Goal: Task Accomplishment & Management: Use online tool/utility

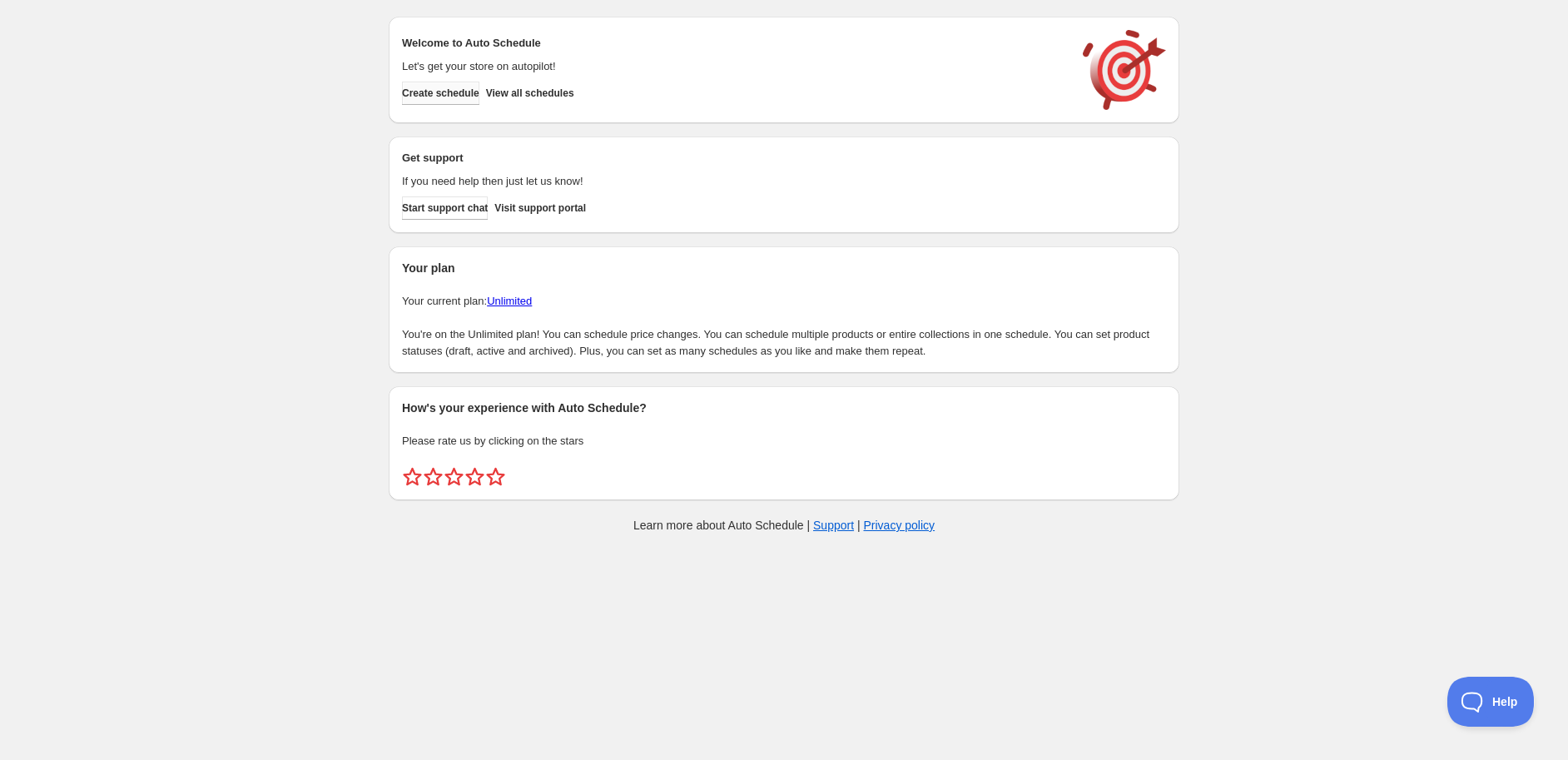
click at [437, 92] on span "Create schedule" at bounding box center [441, 92] width 78 height 13
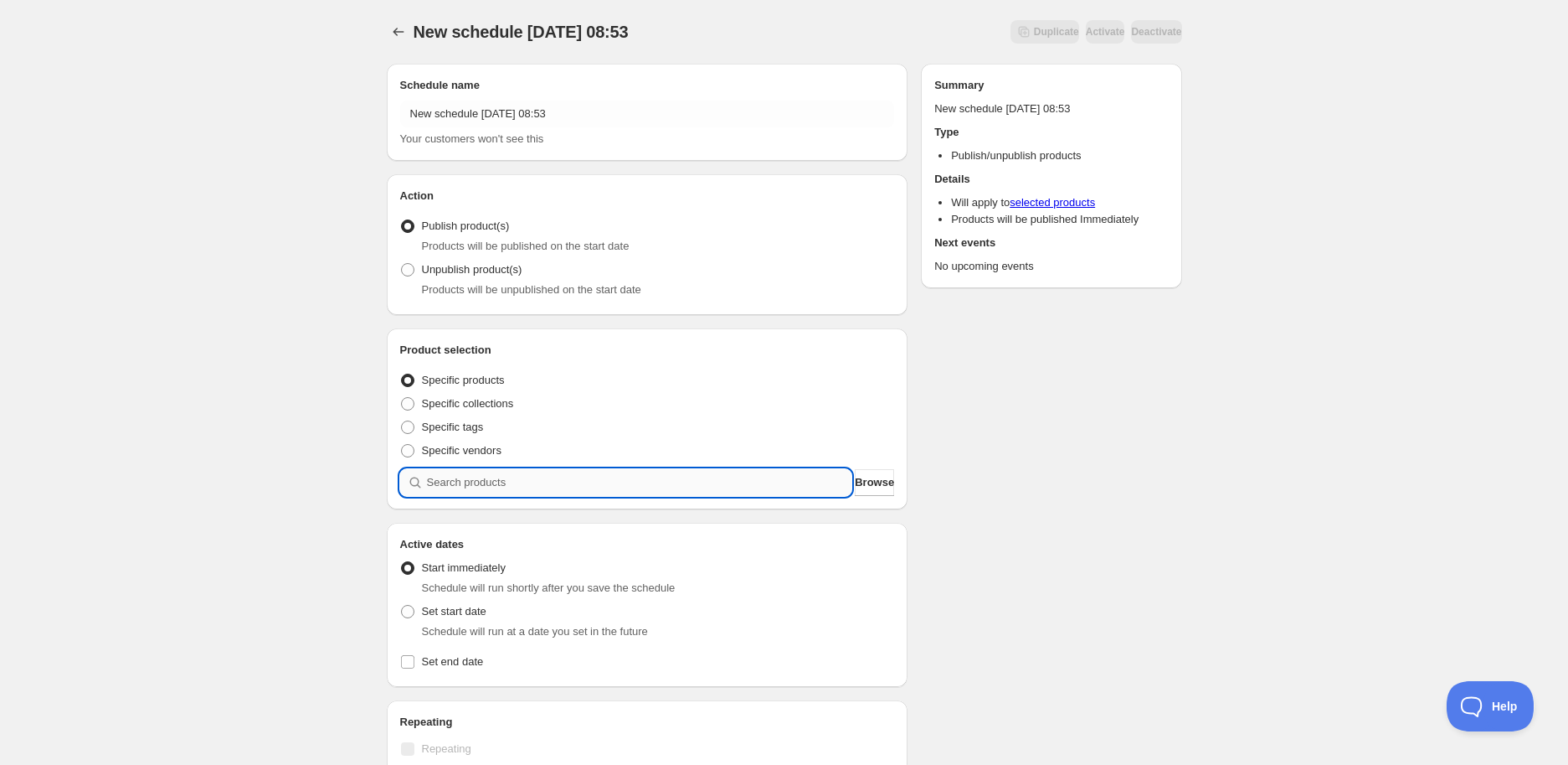
click at [572, 477] on input "search" at bounding box center [639, 482] width 425 height 27
paste input "STK002151"
type input "STK002151"
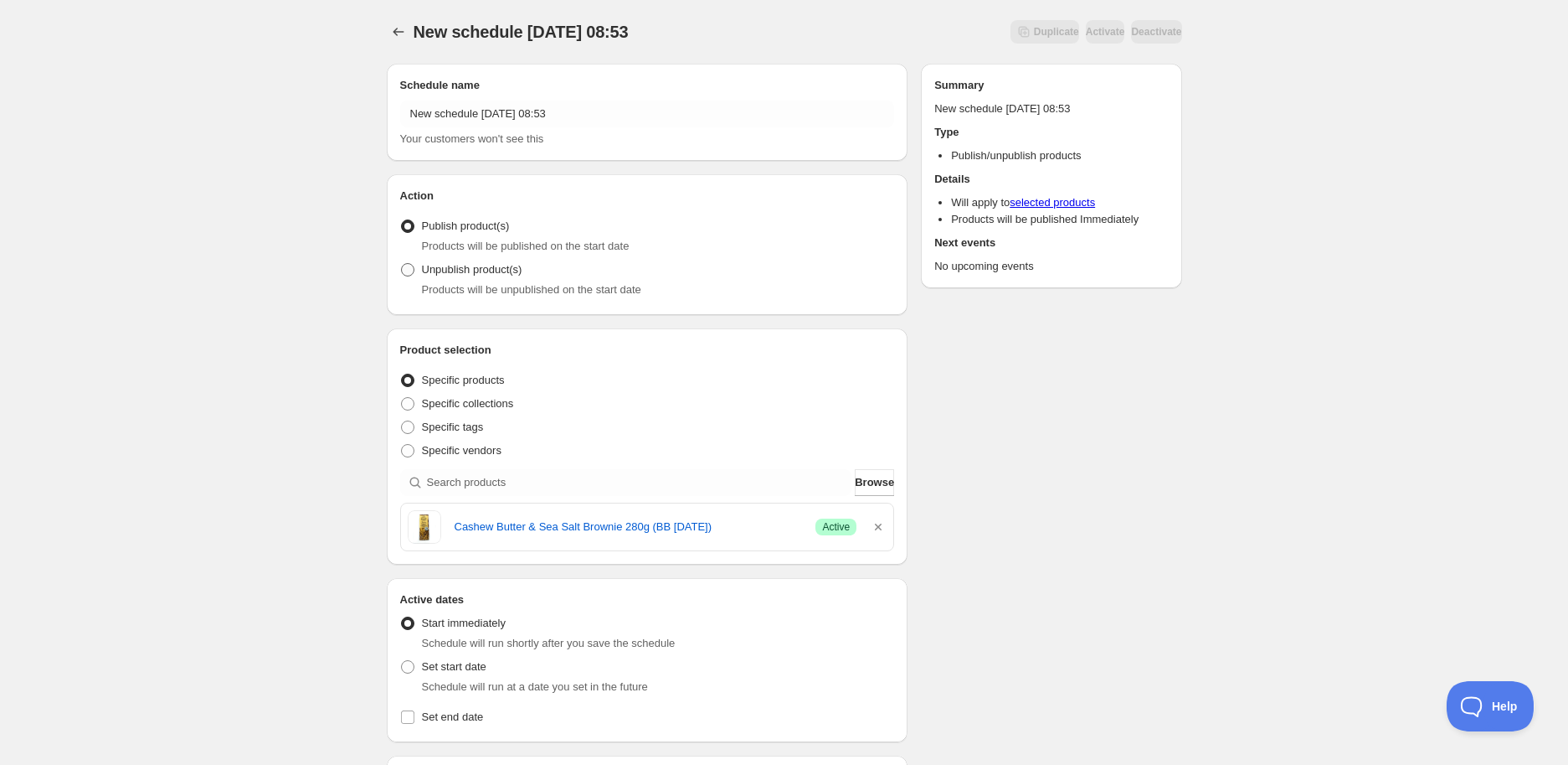
click at [455, 269] on span "Unpublish product(s)" at bounding box center [473, 269] width 101 height 12
click at [402, 263] on input "Unpublish product(s)" at bounding box center [401, 263] width 1 height 1
radio input "true"
drag, startPoint x: 450, startPoint y: 523, endPoint x: 709, endPoint y: 537, distance: 259.4
click at [709, 537] on div "Cashew Butter & Sea Salt Brownie 280g (BB [DATE]) Success Active" at bounding box center [648, 527] width 480 height 34
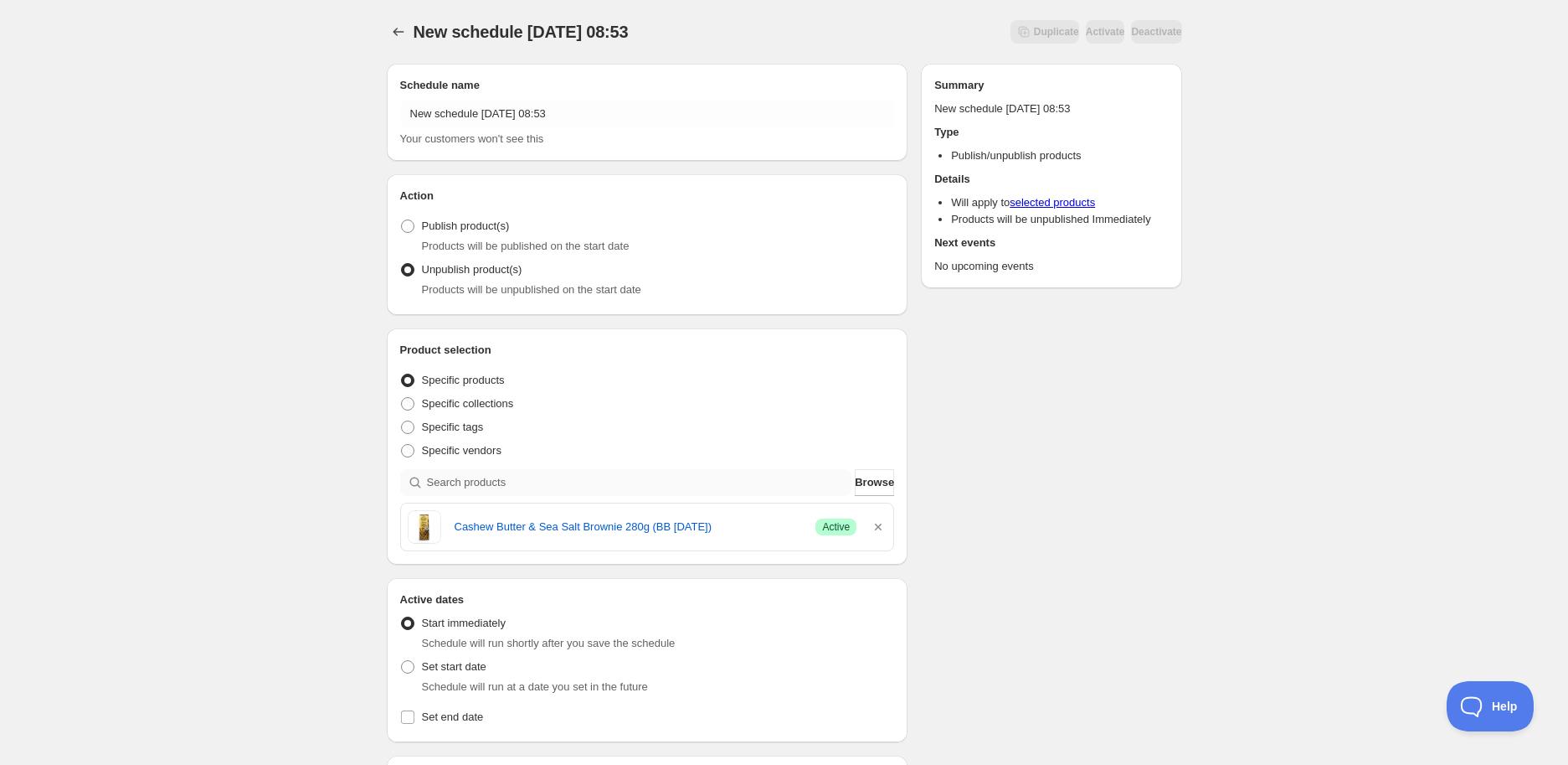
copy link "Cashew Butter & Sea Salt Brownie 280g (BB [DATE])"
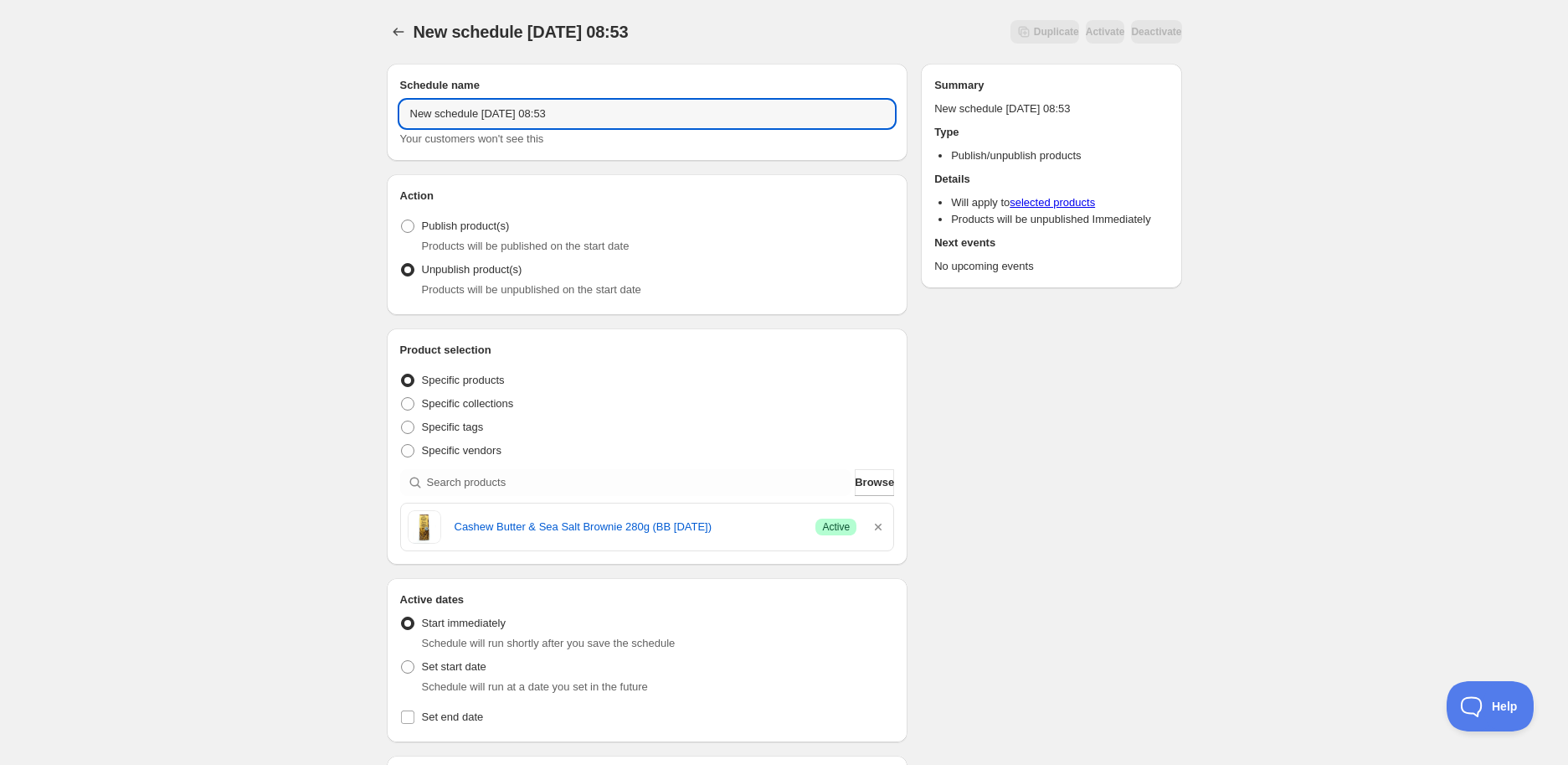
drag, startPoint x: 608, startPoint y: 126, endPoint x: 273, endPoint y: 82, distance: 337.9
click at [273, 82] on div "New schedule [DATE] 08:53. This page is ready New schedule [DATE] 08:53 Duplica…" at bounding box center [784, 664] width 1568 height 1328
paste input "Cashew Butter & Sea Salt Brownie 280g (BB [DATE])"
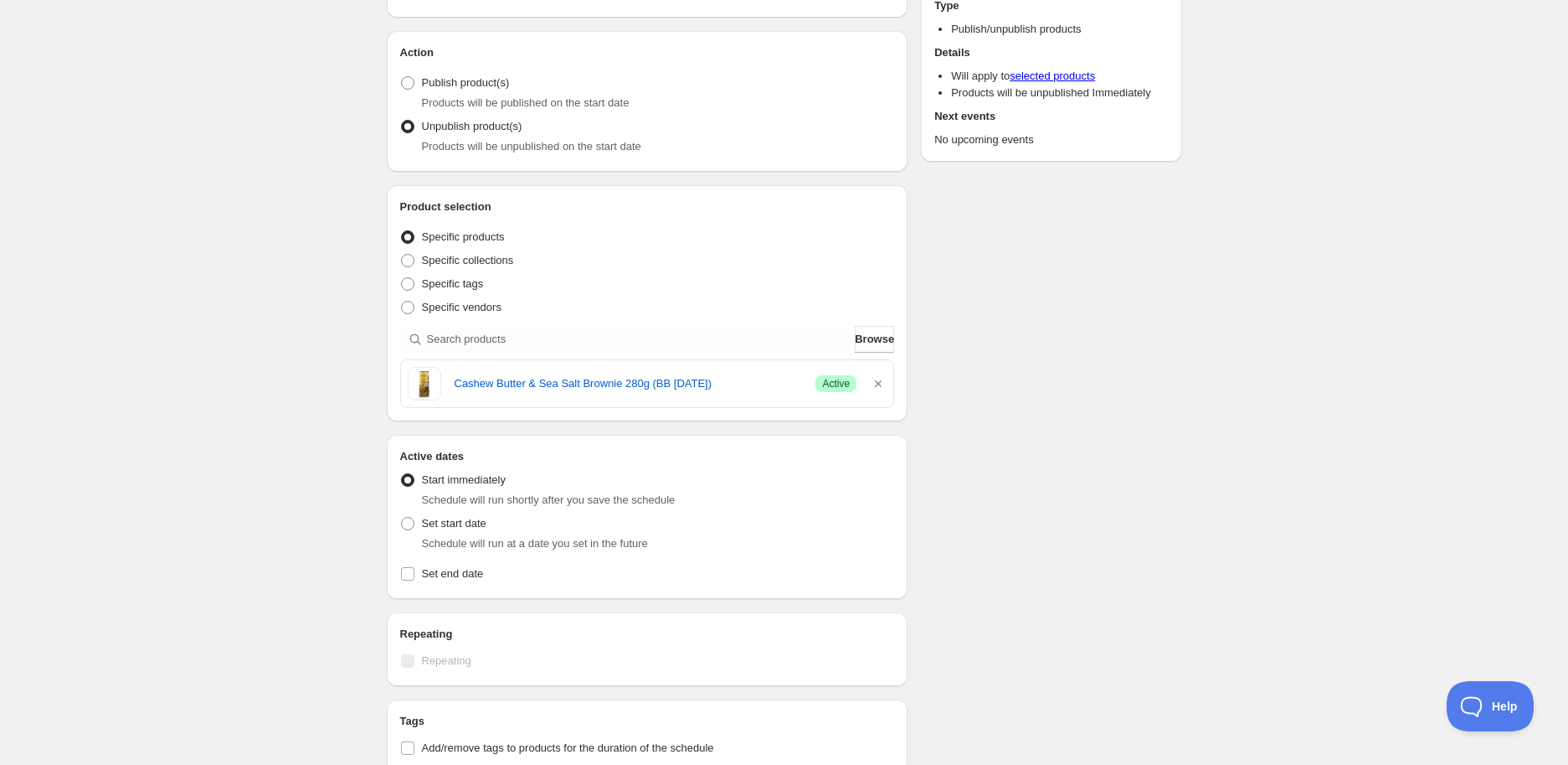
scroll to position [279, 0]
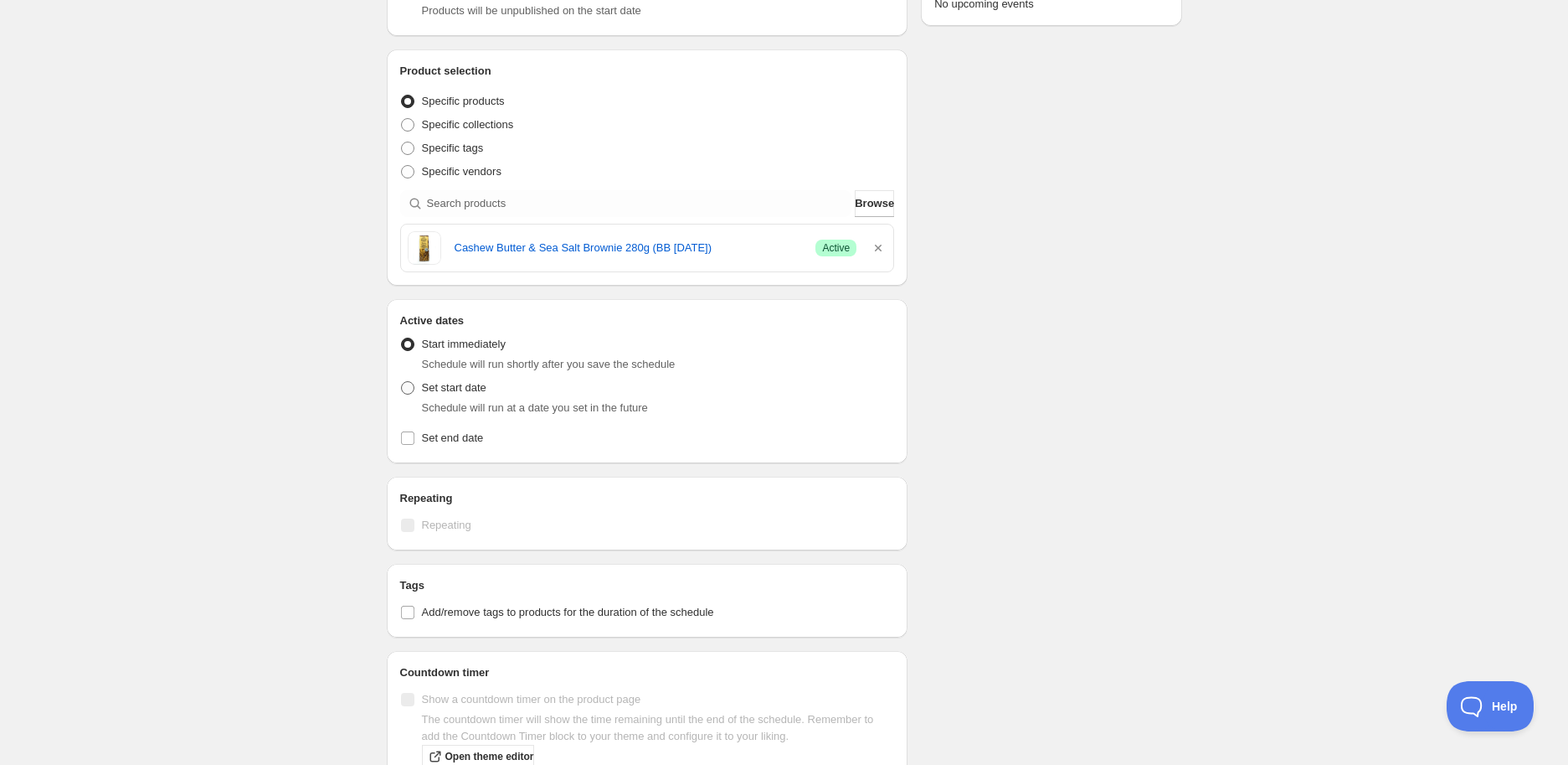
type input "Cashew Butter & Sea Salt Brownie 280g (BB [DATE])"
click at [457, 389] on span "Set start date" at bounding box center [455, 387] width 64 height 12
click at [402, 382] on input "Set start date" at bounding box center [401, 381] width 1 height 1
radio input "true"
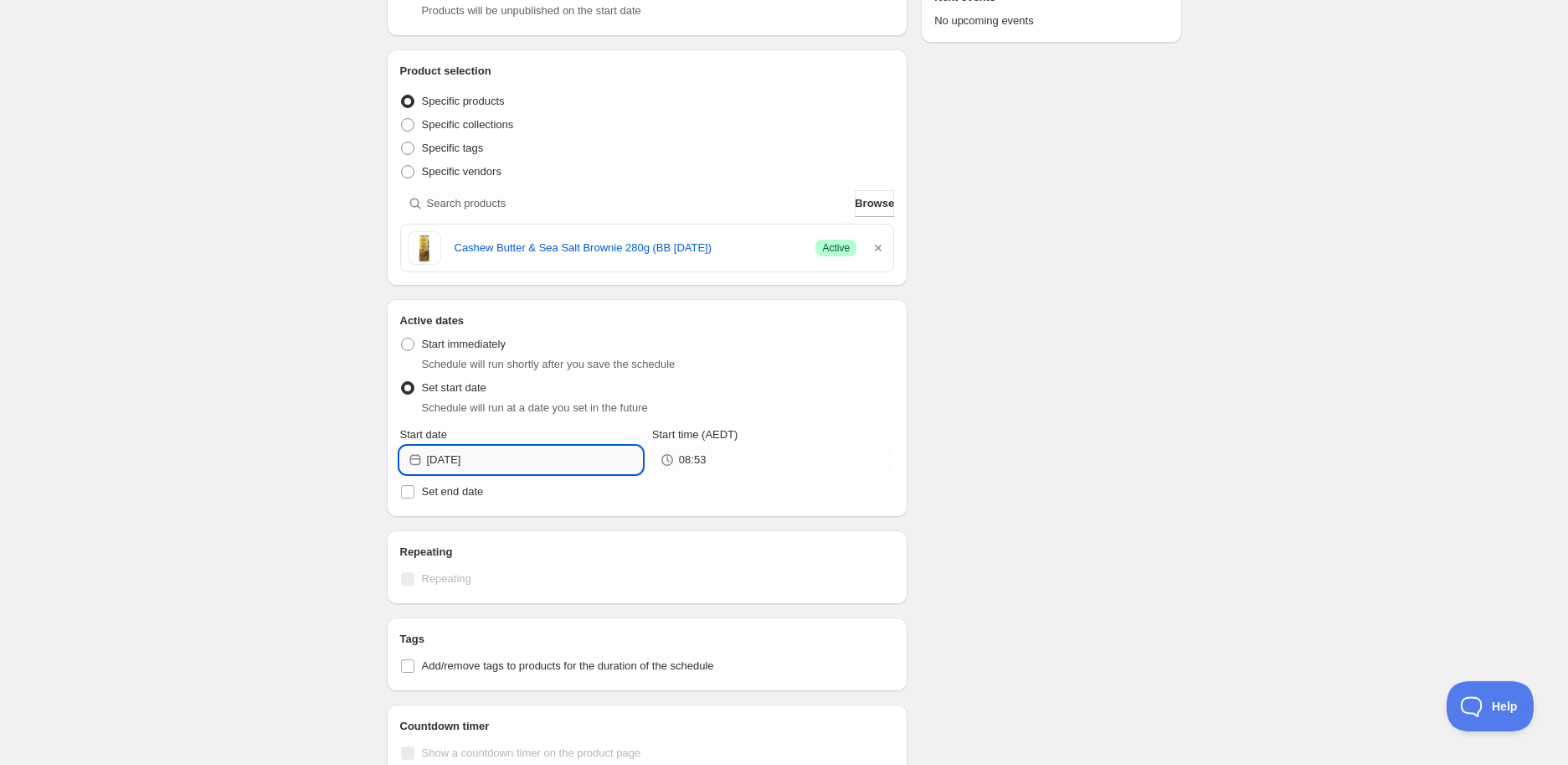
click at [483, 465] on input "[DATE]" at bounding box center [535, 460] width 216 height 27
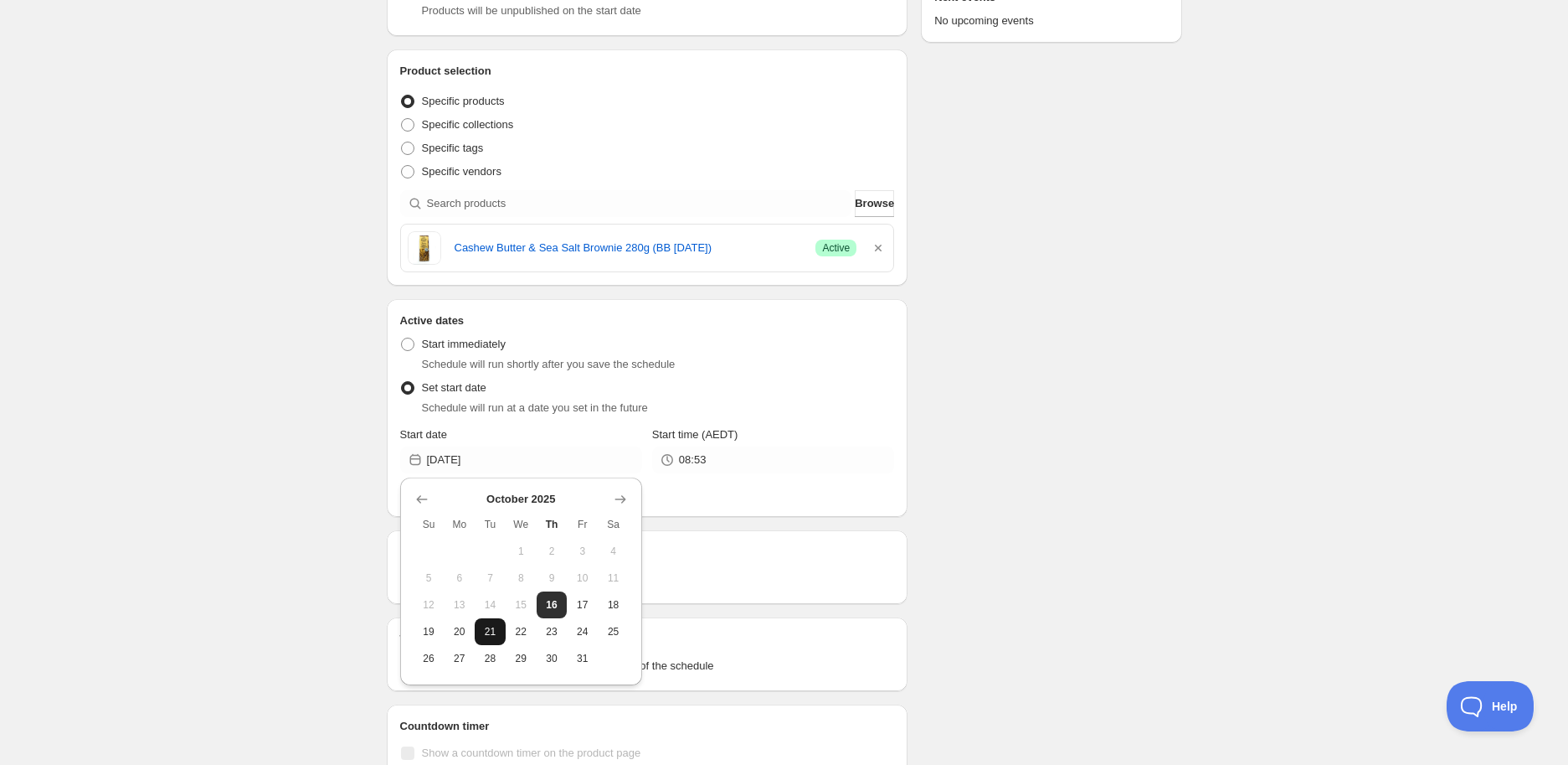
click at [495, 625] on span "21" at bounding box center [490, 631] width 17 height 13
type input "[DATE]"
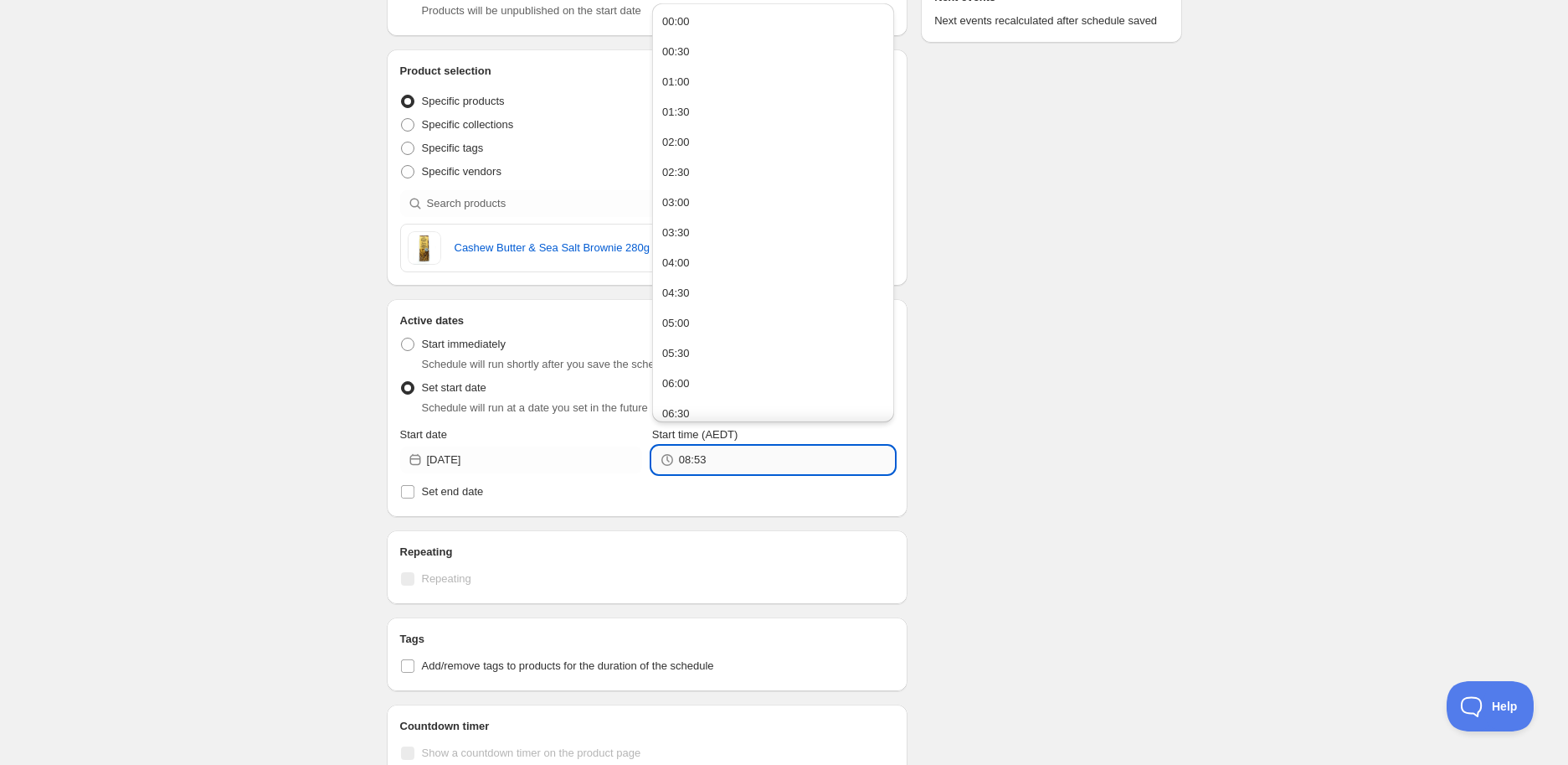
click at [725, 452] on input "08:53" at bounding box center [787, 460] width 216 height 27
click at [695, 323] on button "05:00" at bounding box center [773, 323] width 232 height 27
type input "05:00"
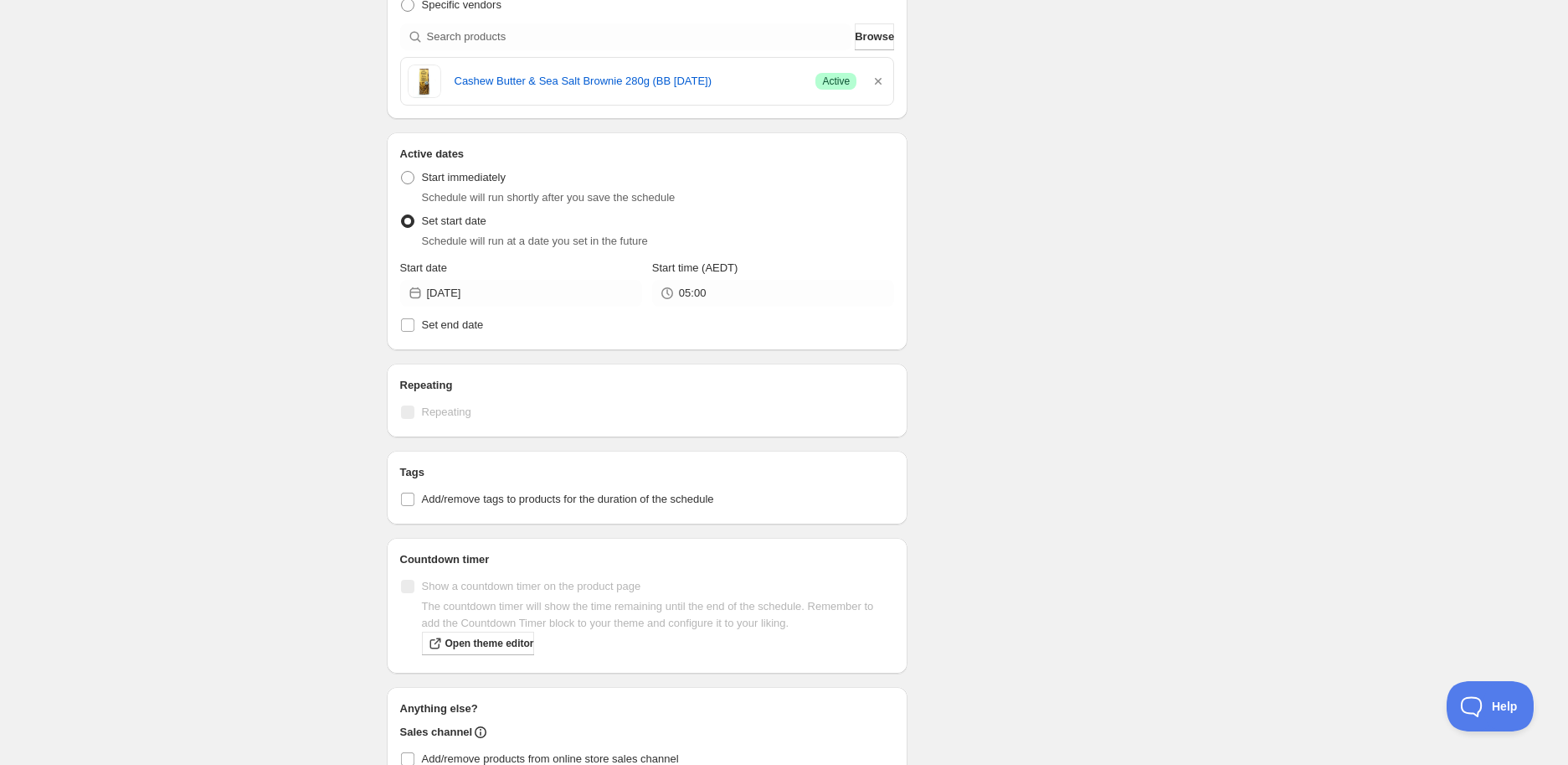
scroll to position [614, 0]
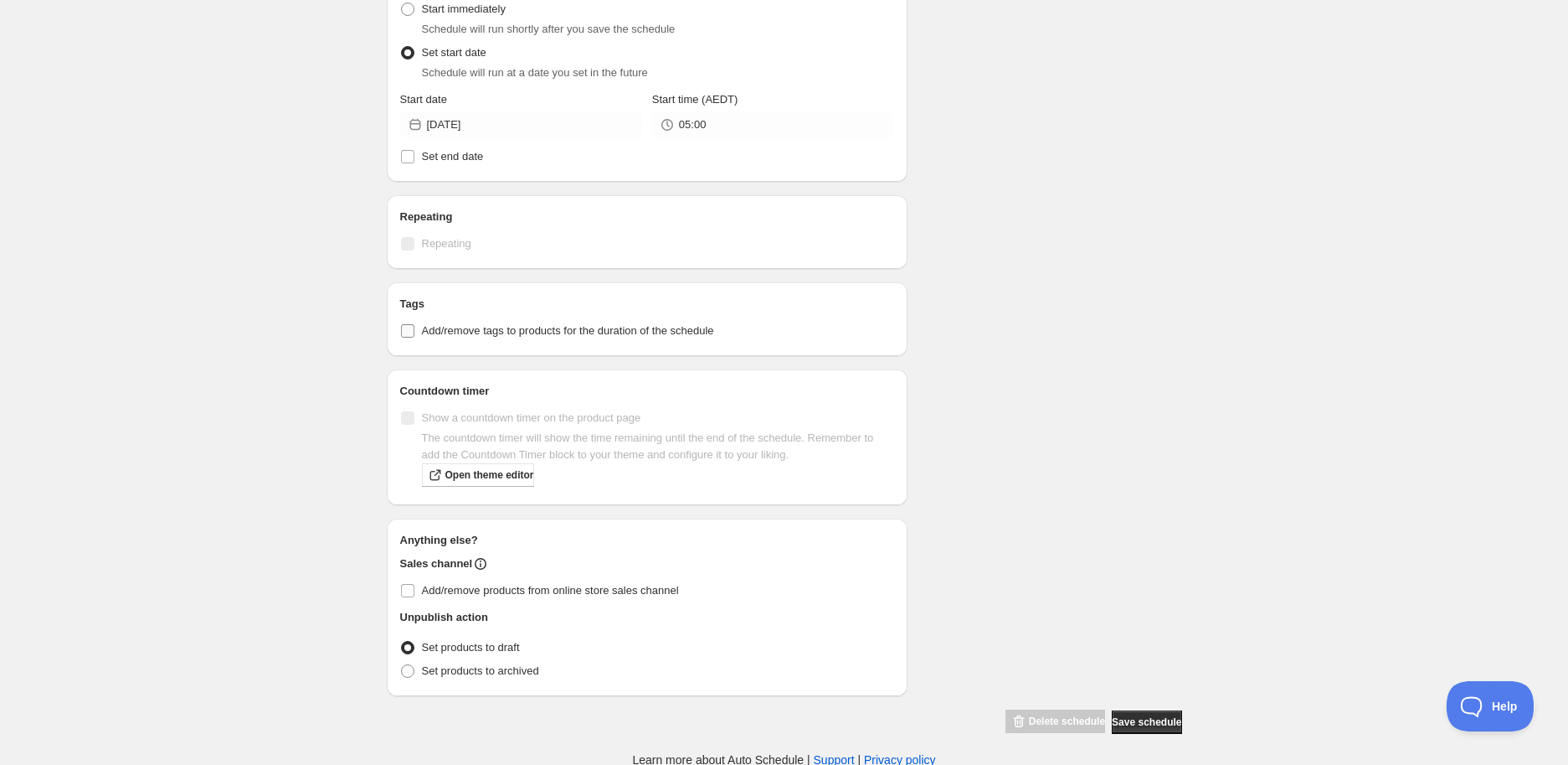
click at [416, 329] on label "Add/remove tags to products for the duration of the schedule" at bounding box center [648, 330] width 495 height 23
click at [415, 329] on input "Add/remove tags to products for the duration of the schedule" at bounding box center [407, 330] width 13 height 13
checkbox input "true"
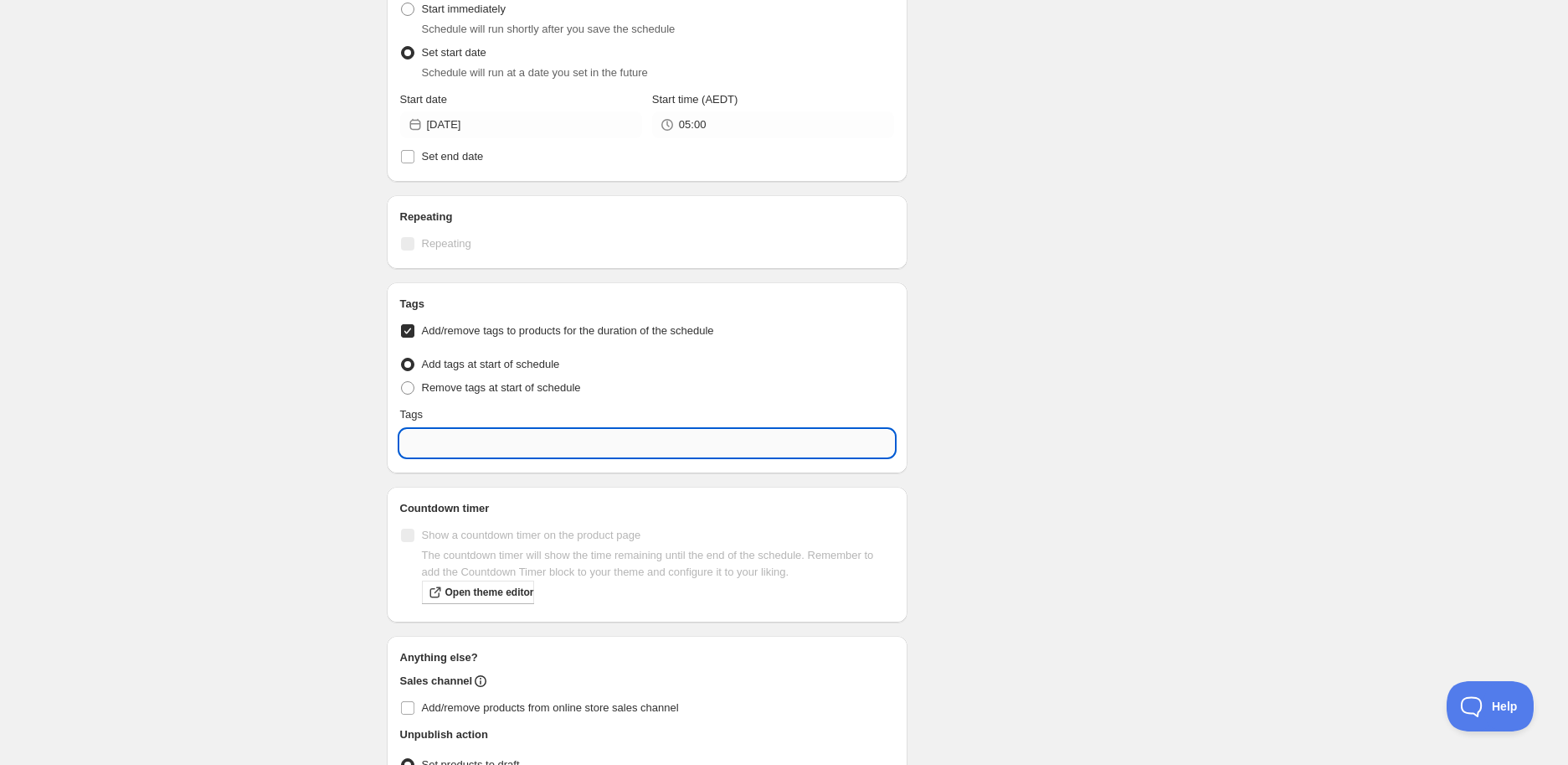
click at [437, 441] on input "text" at bounding box center [648, 442] width 495 height 27
click at [530, 511] on div "EXP Draft" at bounding box center [648, 519] width 468 height 23
type input "EXP Draft"
checkbox input "true"
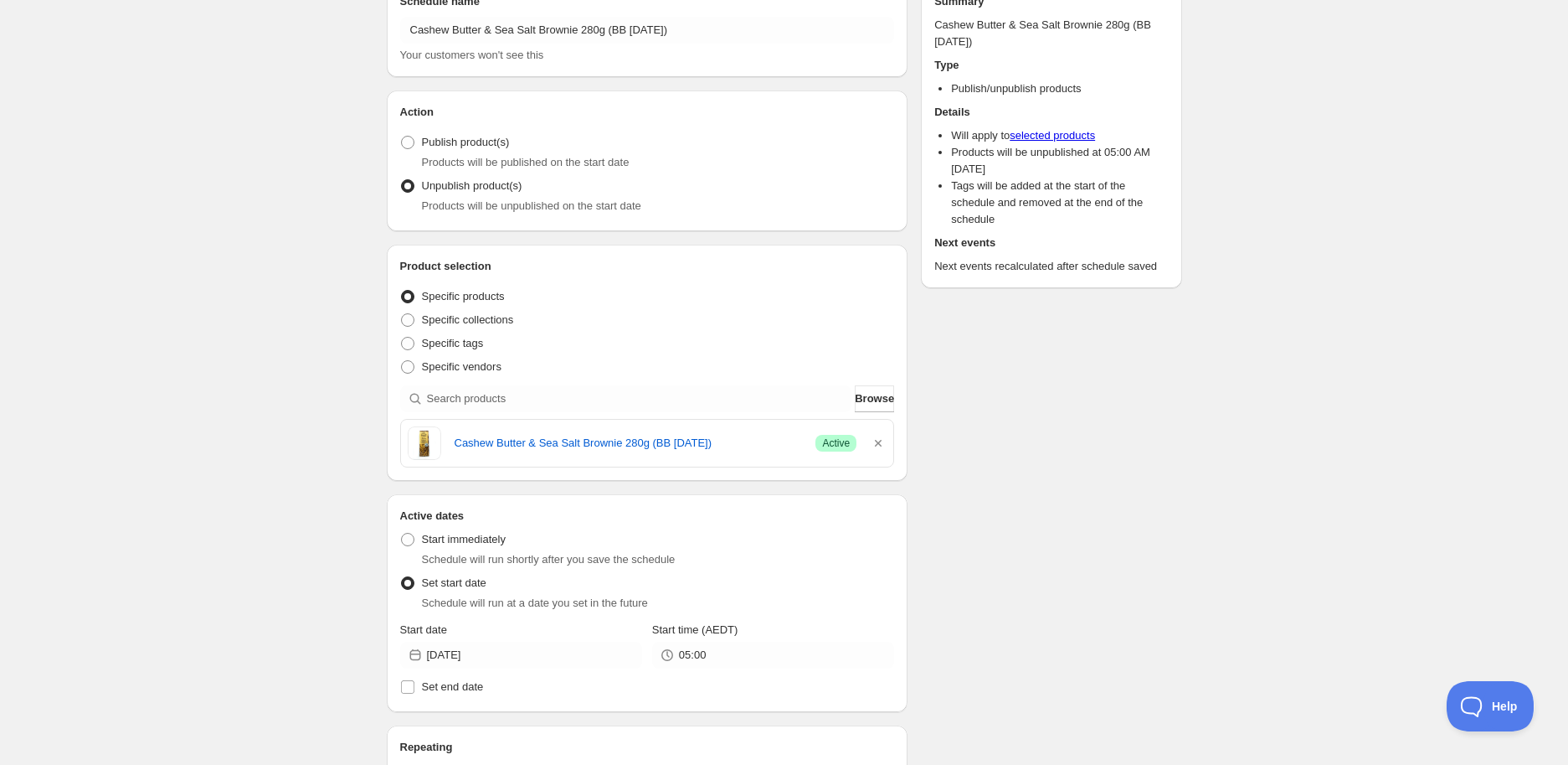
scroll to position [0, 0]
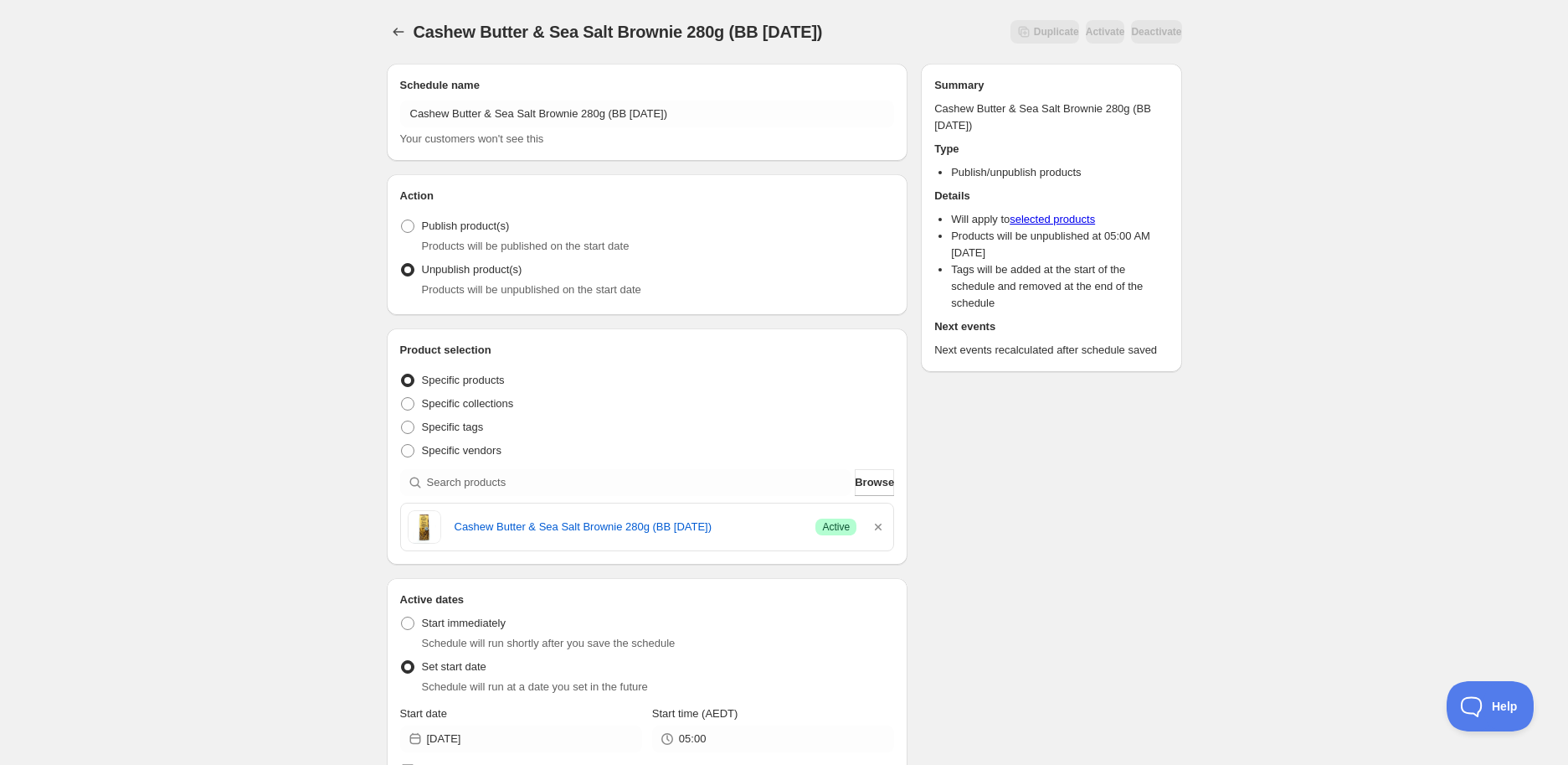
type input "EXP Draft"
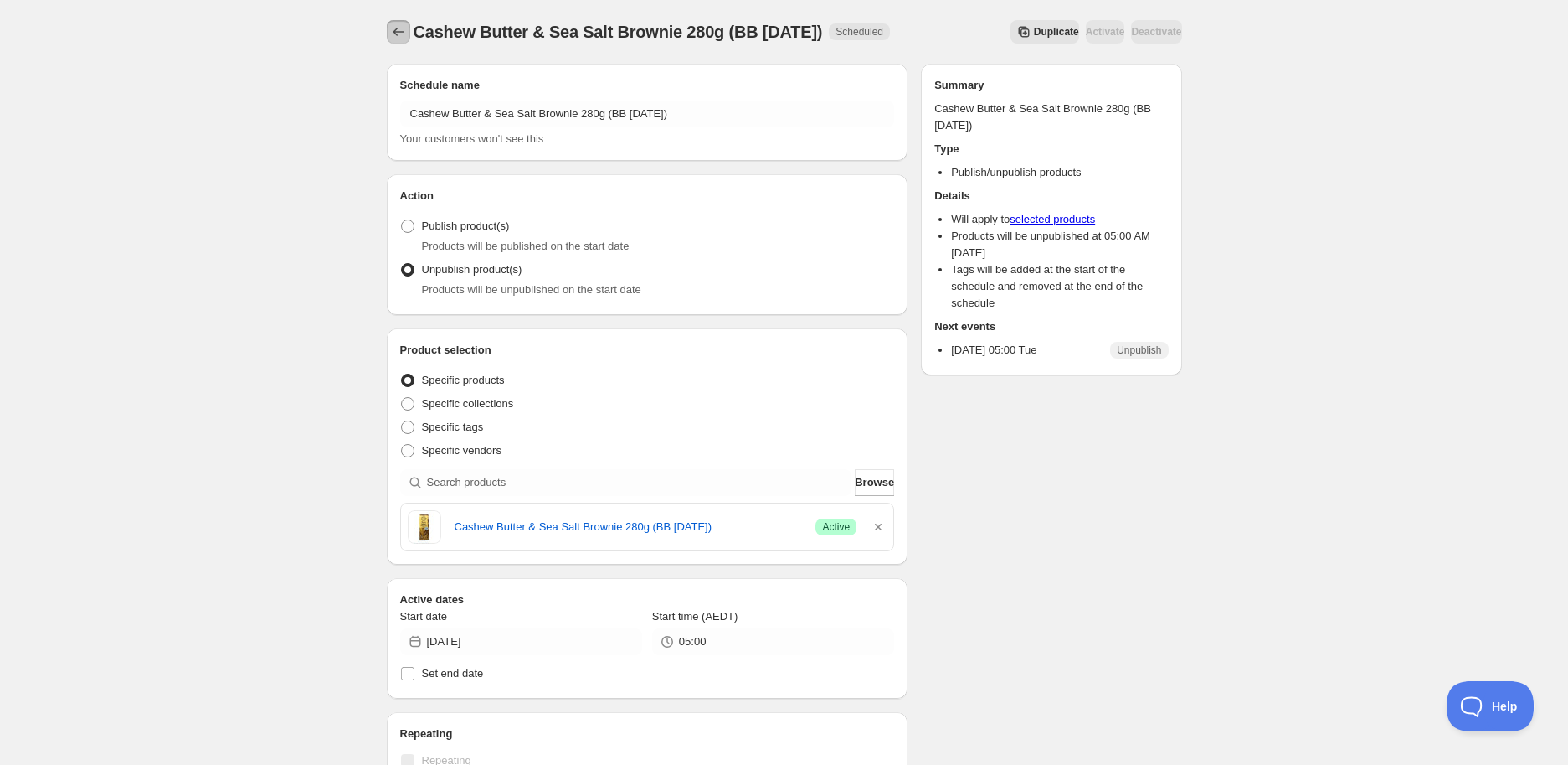
click at [392, 29] on icon "Schedules" at bounding box center [398, 31] width 17 height 17
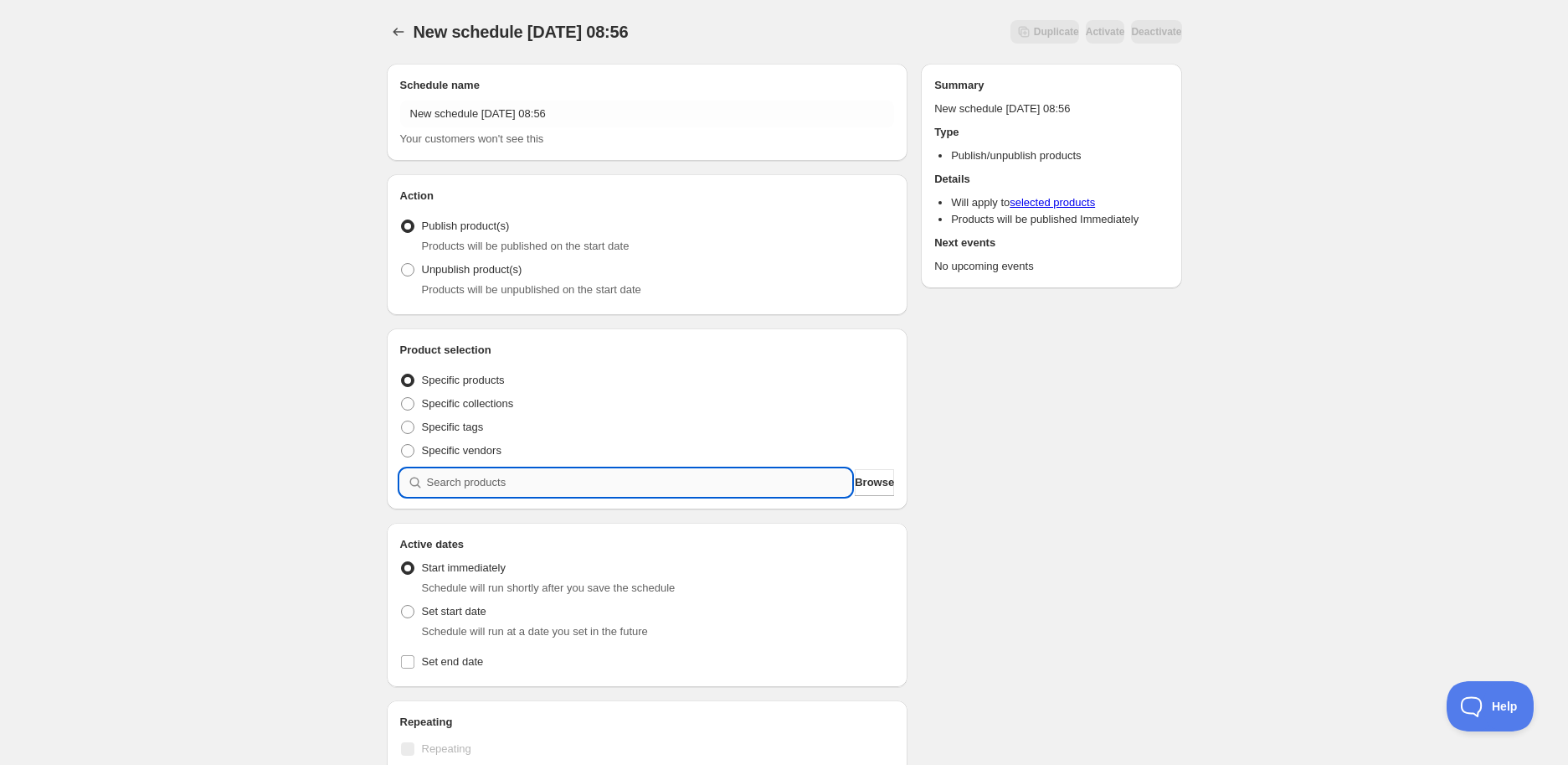
click at [501, 492] on input "search" at bounding box center [639, 482] width 425 height 27
paste input "search"
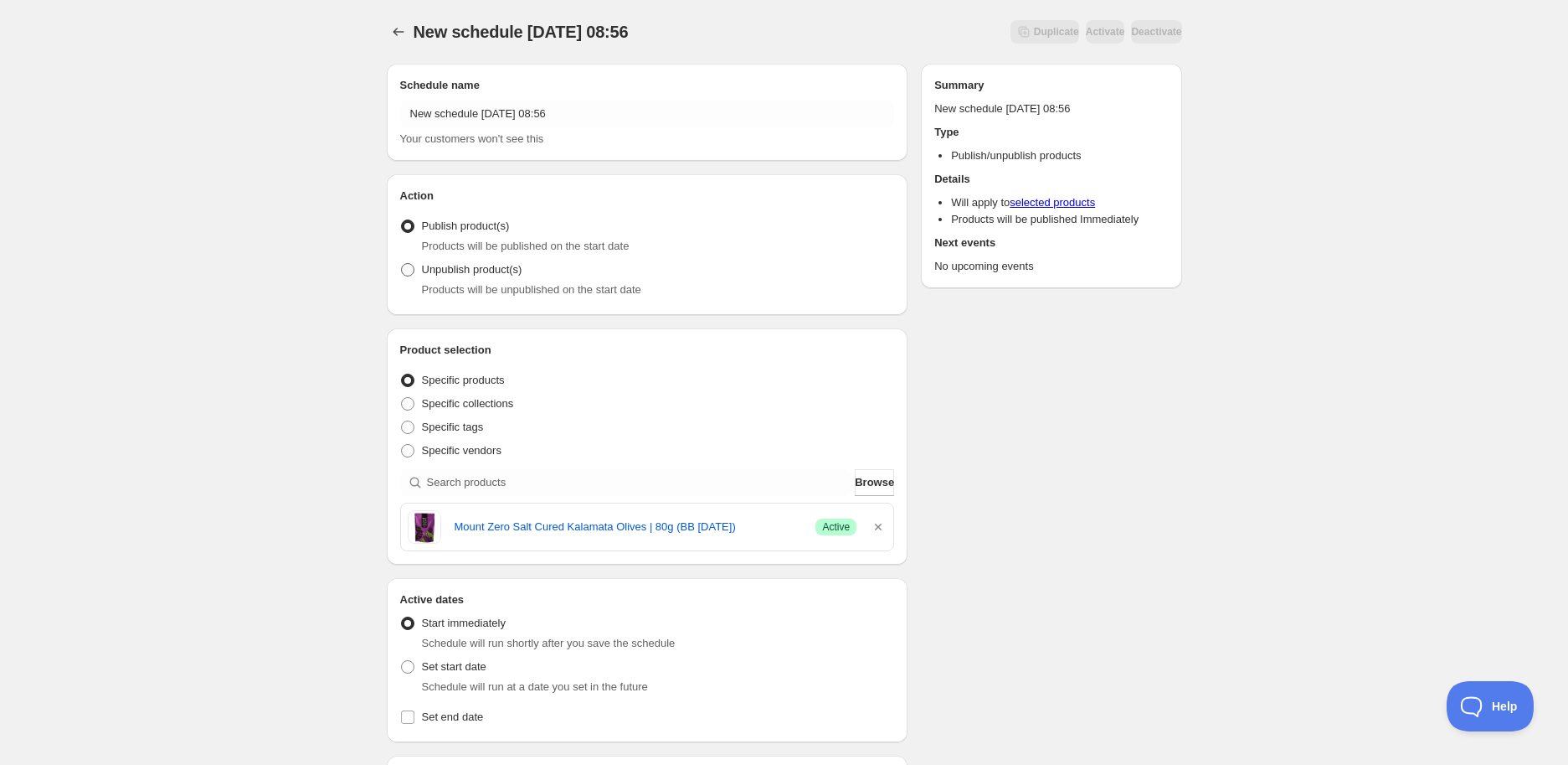
click at [415, 260] on label "Unpublish product(s)" at bounding box center [462, 269] width 123 height 23
click at [402, 263] on input "Unpublish product(s)" at bounding box center [401, 263] width 1 height 1
radio input "true"
click at [411, 665] on span at bounding box center [407, 666] width 13 height 13
click at [402, 661] on input "Set start date" at bounding box center [401, 660] width 1 height 1
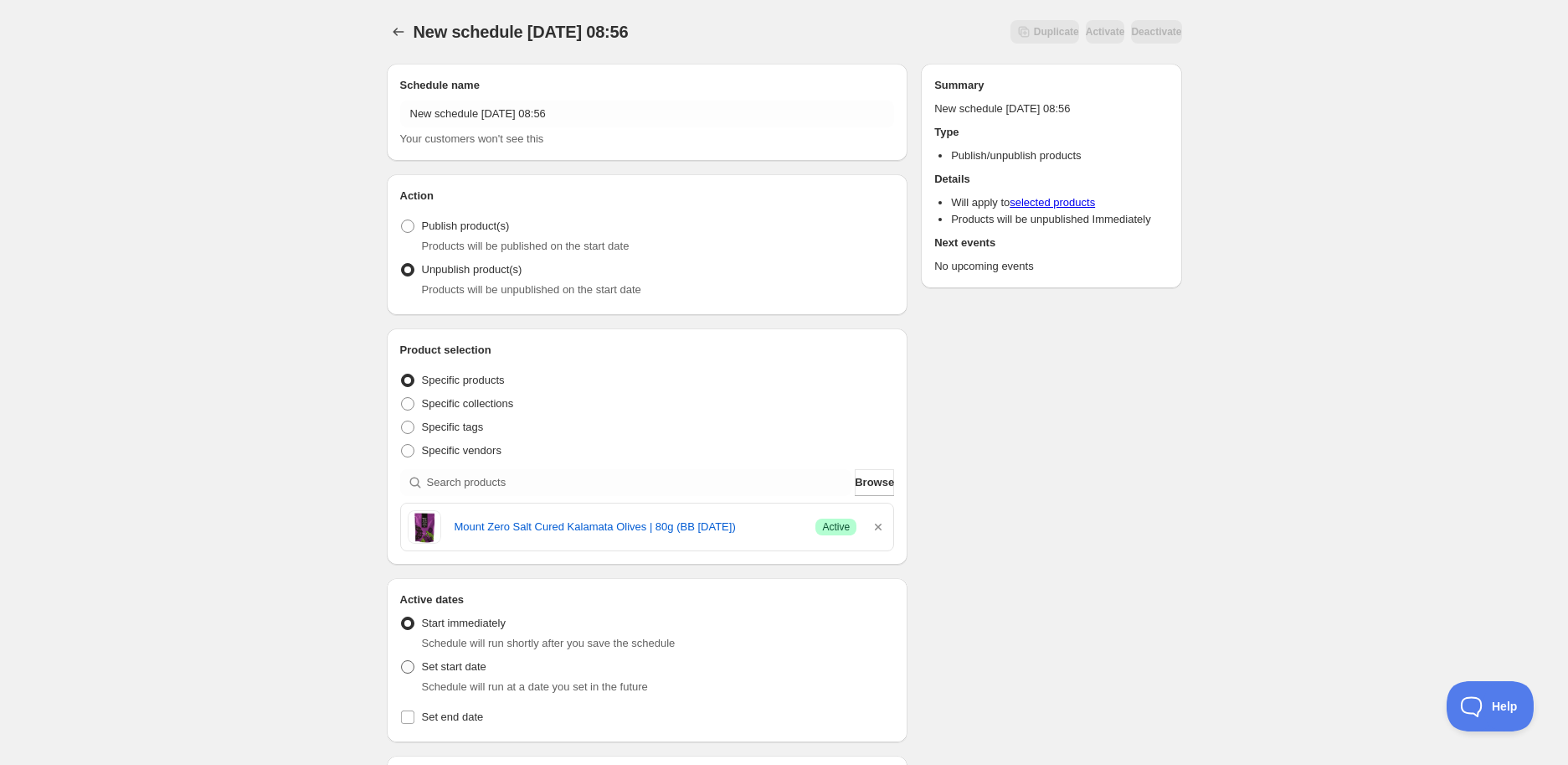
radio input "true"
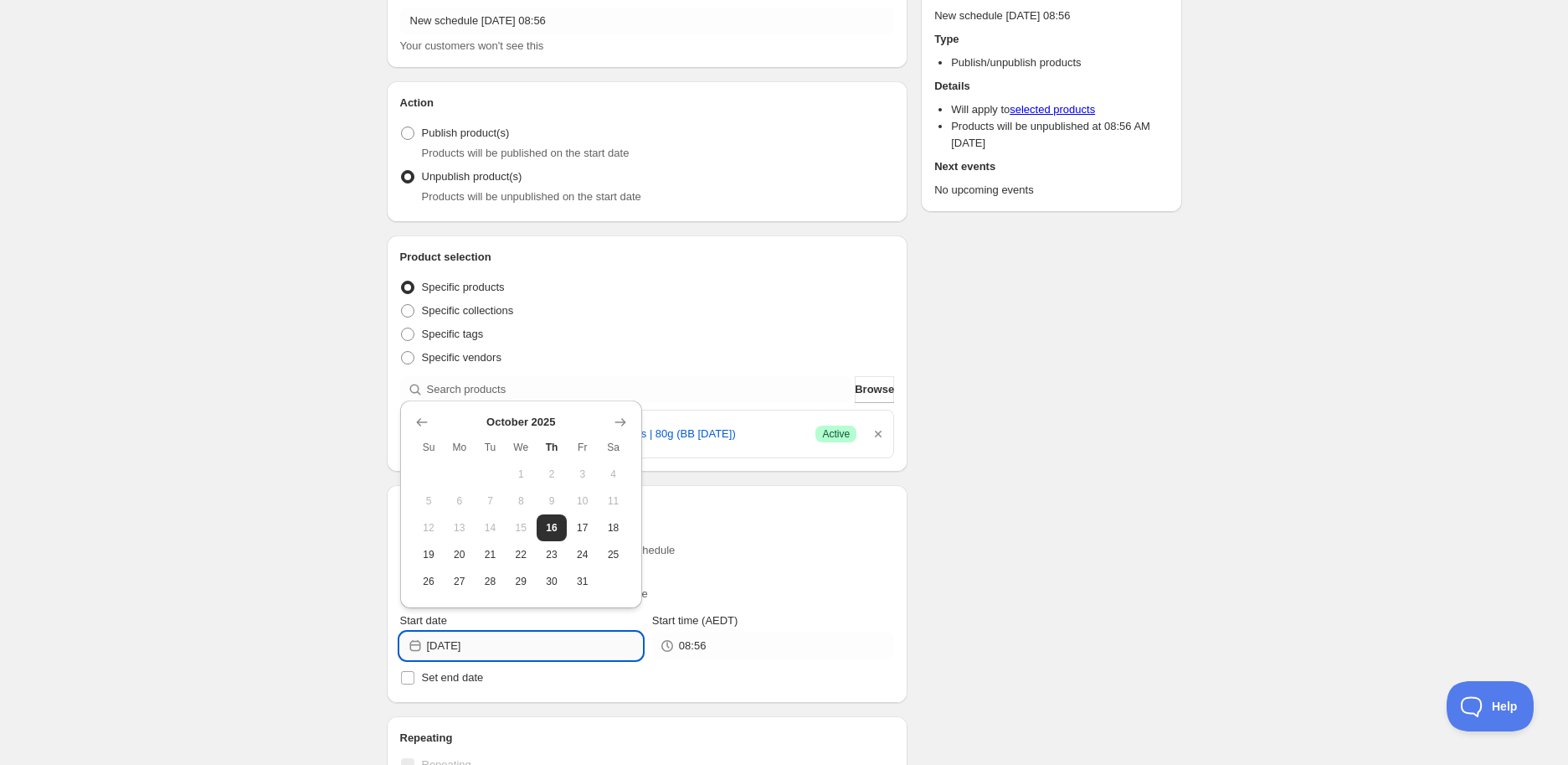
click at [582, 645] on input "[DATE]" at bounding box center [535, 645] width 216 height 27
click at [621, 422] on icon "Show next month, November 2025" at bounding box center [620, 422] width 11 height 9
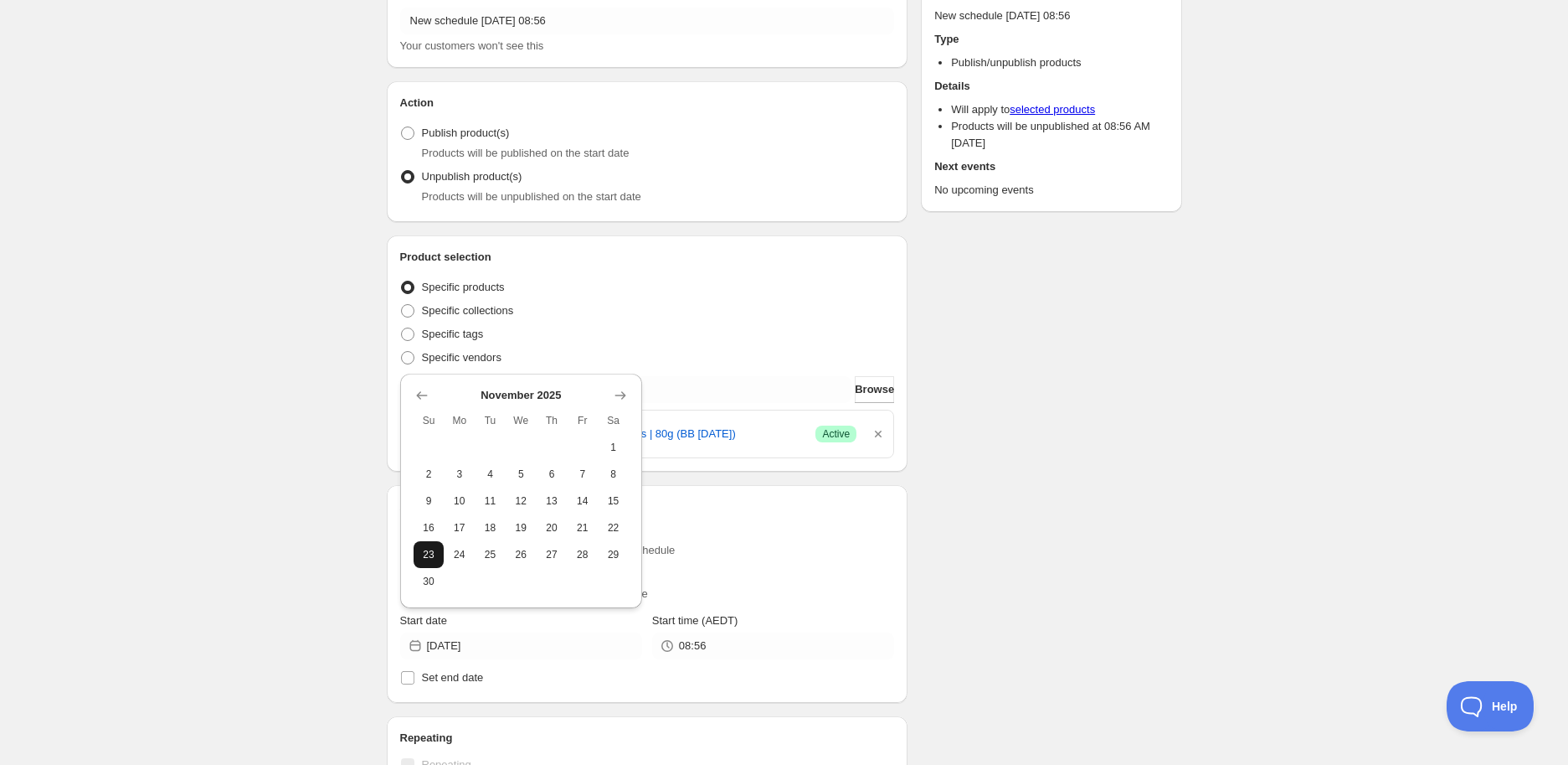
click at [421, 553] on span "23" at bounding box center [429, 554] width 17 height 13
type input "[DATE]"
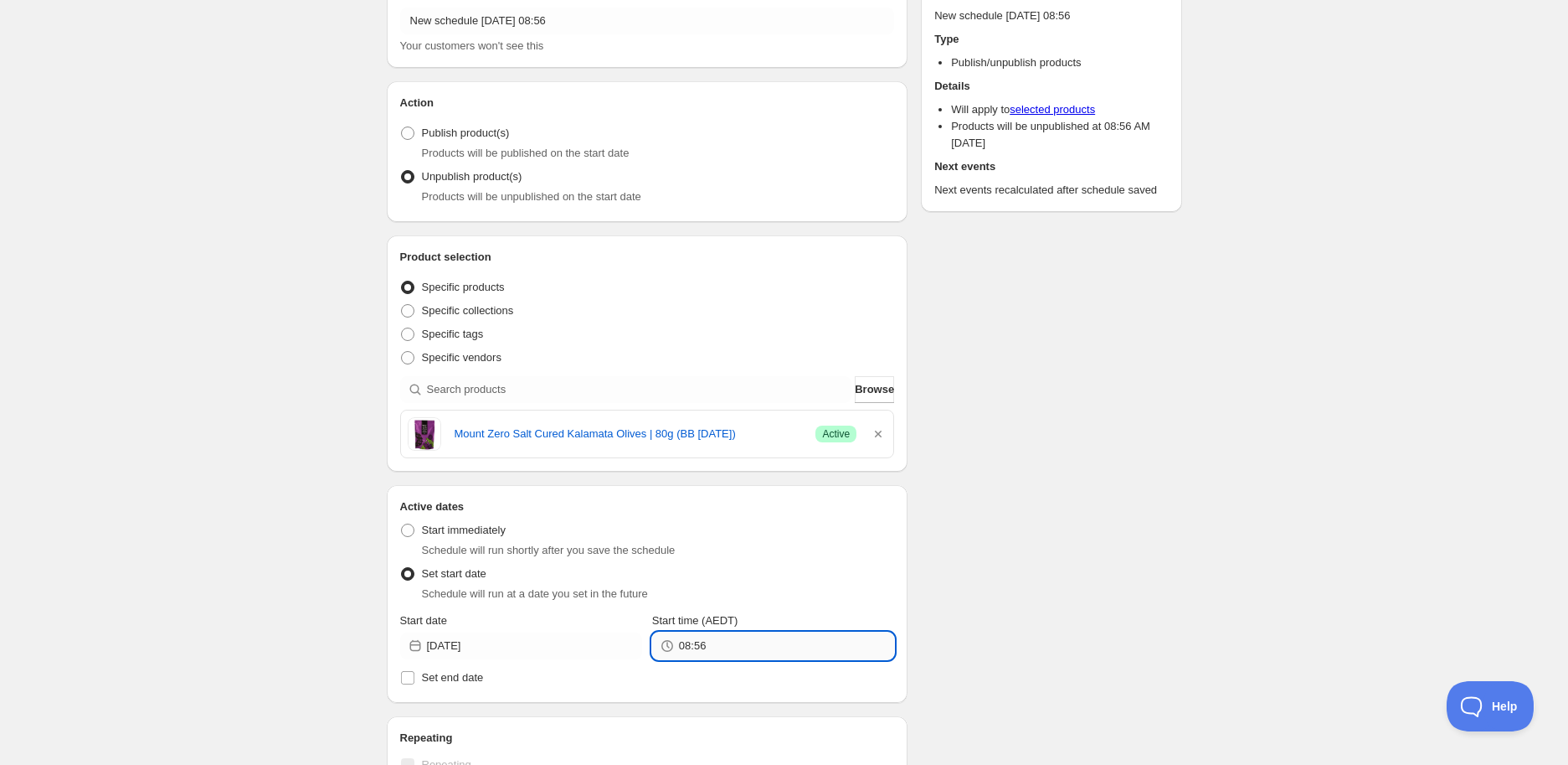
click at [721, 650] on input "08:56" at bounding box center [787, 645] width 216 height 27
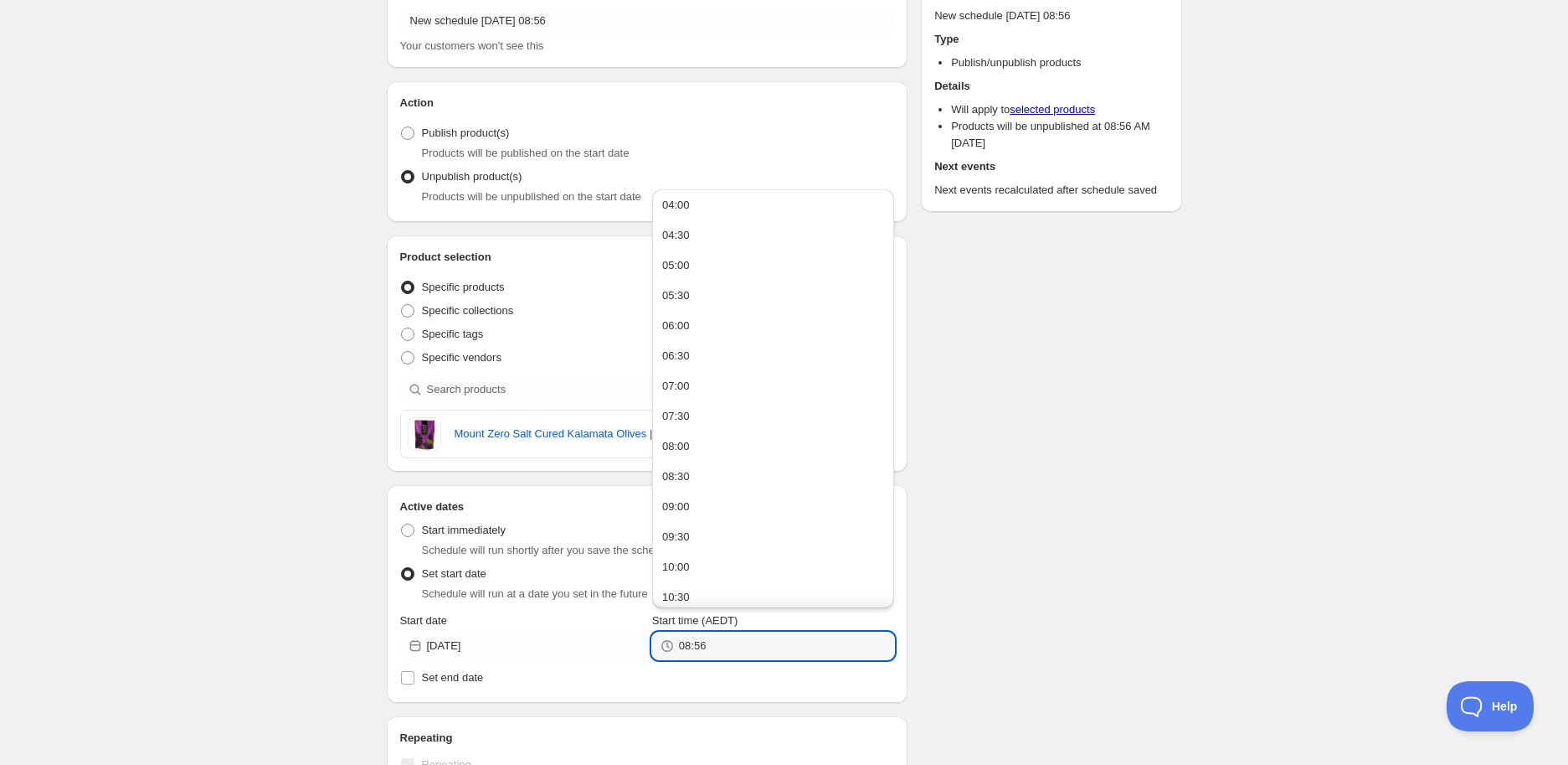
scroll to position [0, 0]
click at [725, 510] on button "05:00" at bounding box center [773, 509] width 232 height 27
type input "05:00"
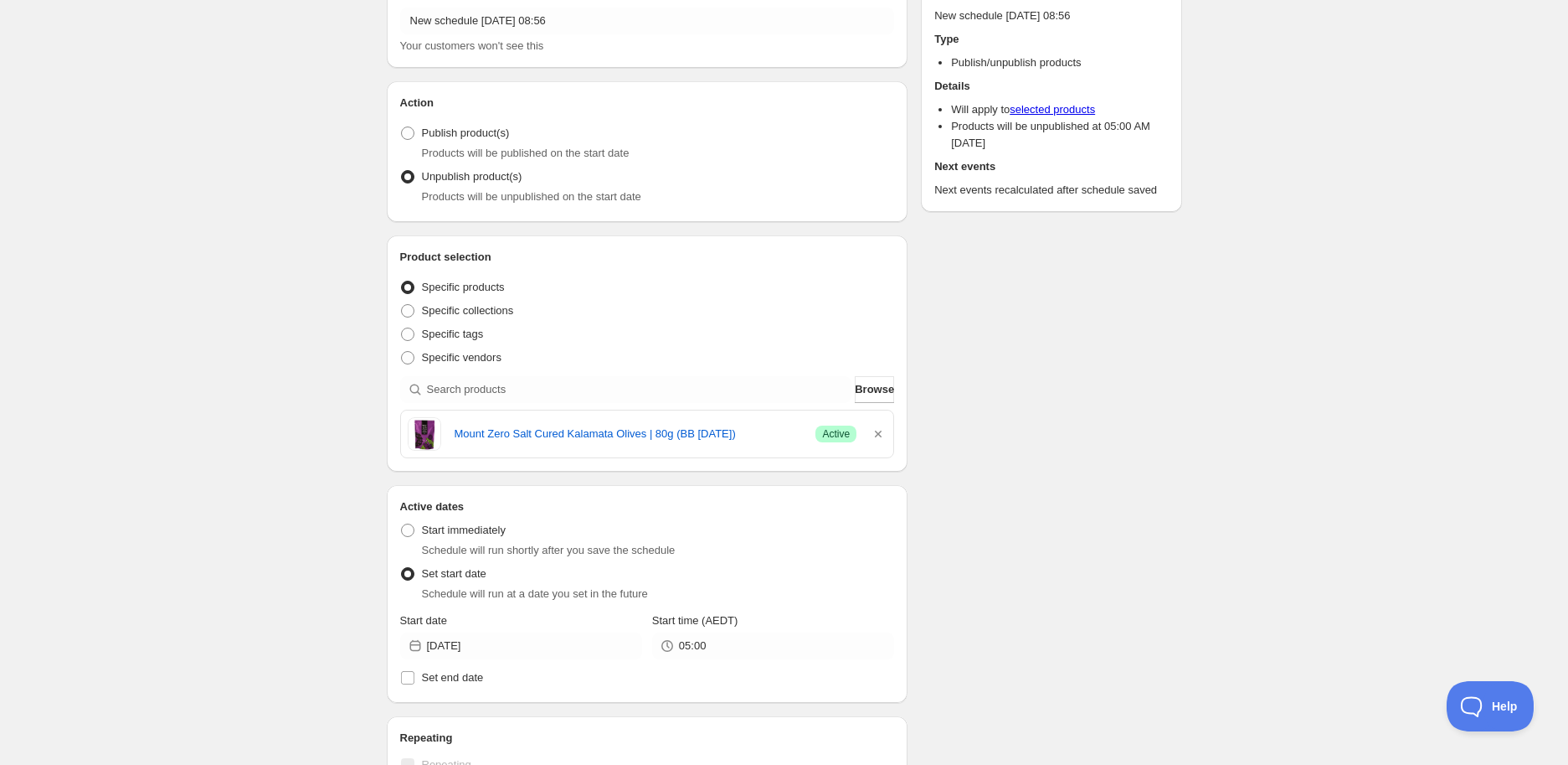
click at [944, 510] on div "Schedule name New schedule [DATE] 08:56 Your customers won't see this Action Ac…" at bounding box center [778, 606] width 809 height 1298
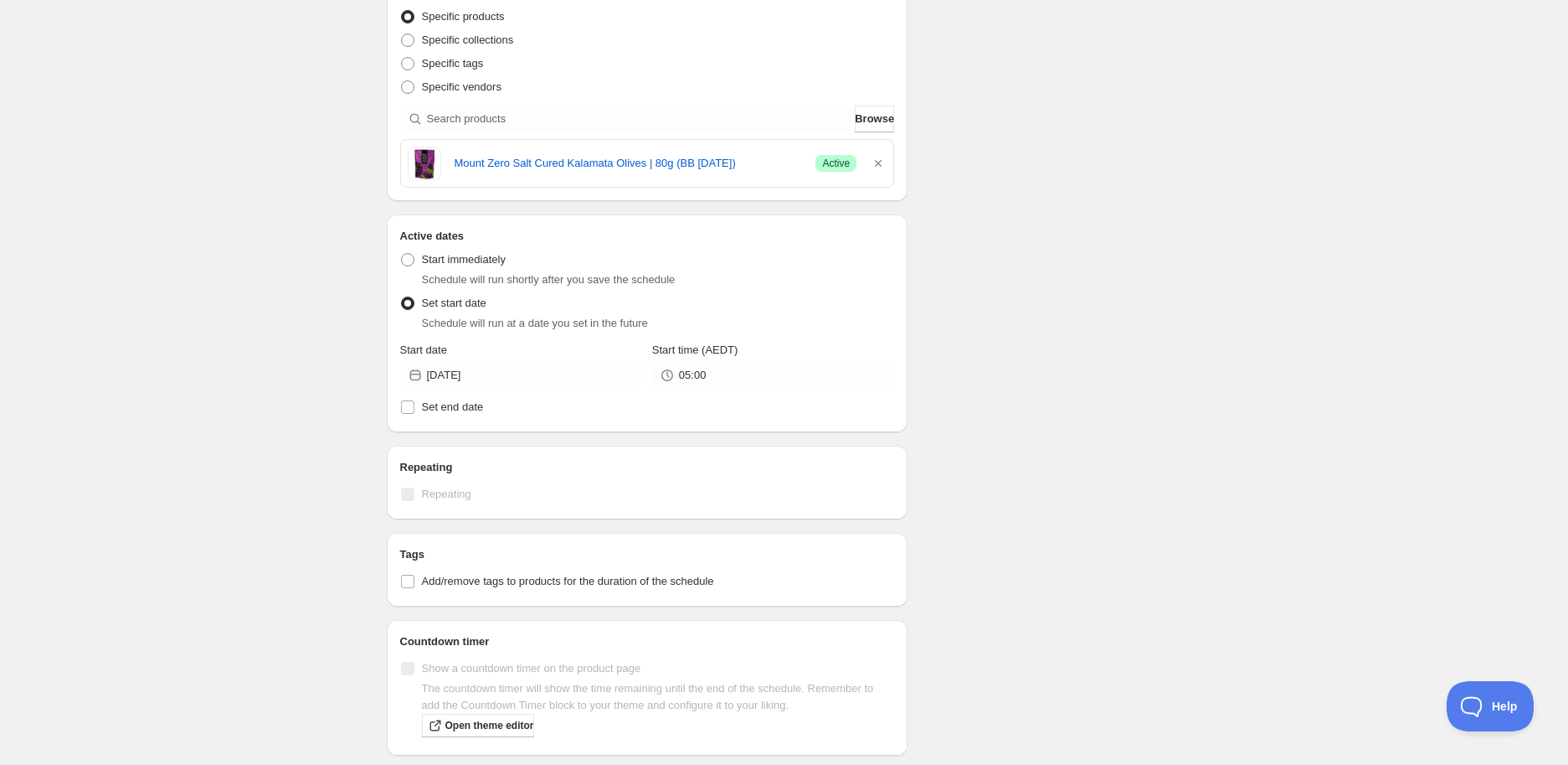
scroll to position [372, 0]
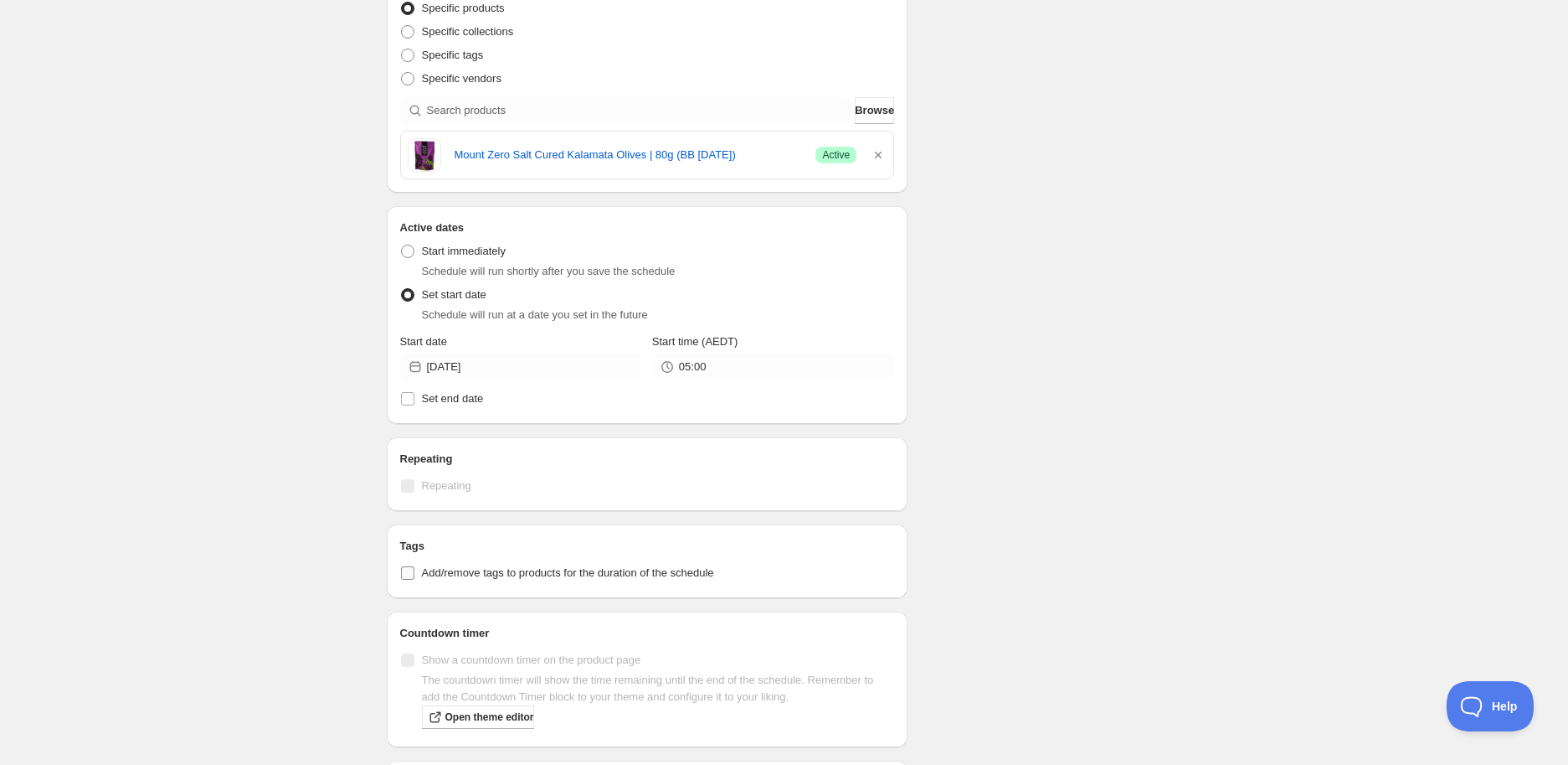
click at [528, 566] on span "Add/remove tags to products for the duration of the schedule" at bounding box center [568, 572] width 292 height 12
click at [415, 566] on input "Add/remove tags to products for the duration of the schedule" at bounding box center [407, 572] width 13 height 13
checkbox input "true"
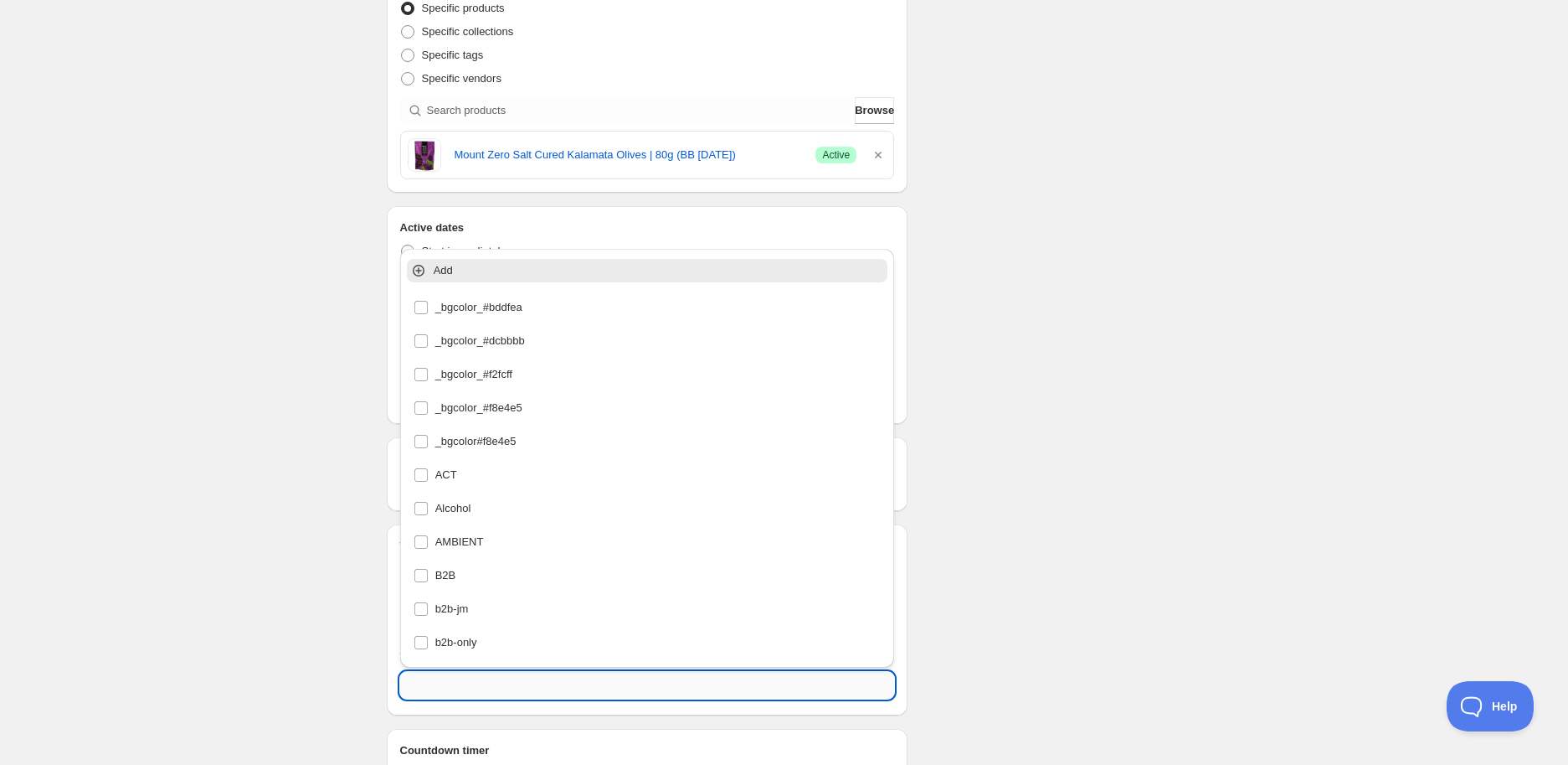
click at [465, 675] on input "text" at bounding box center [648, 685] width 495 height 27
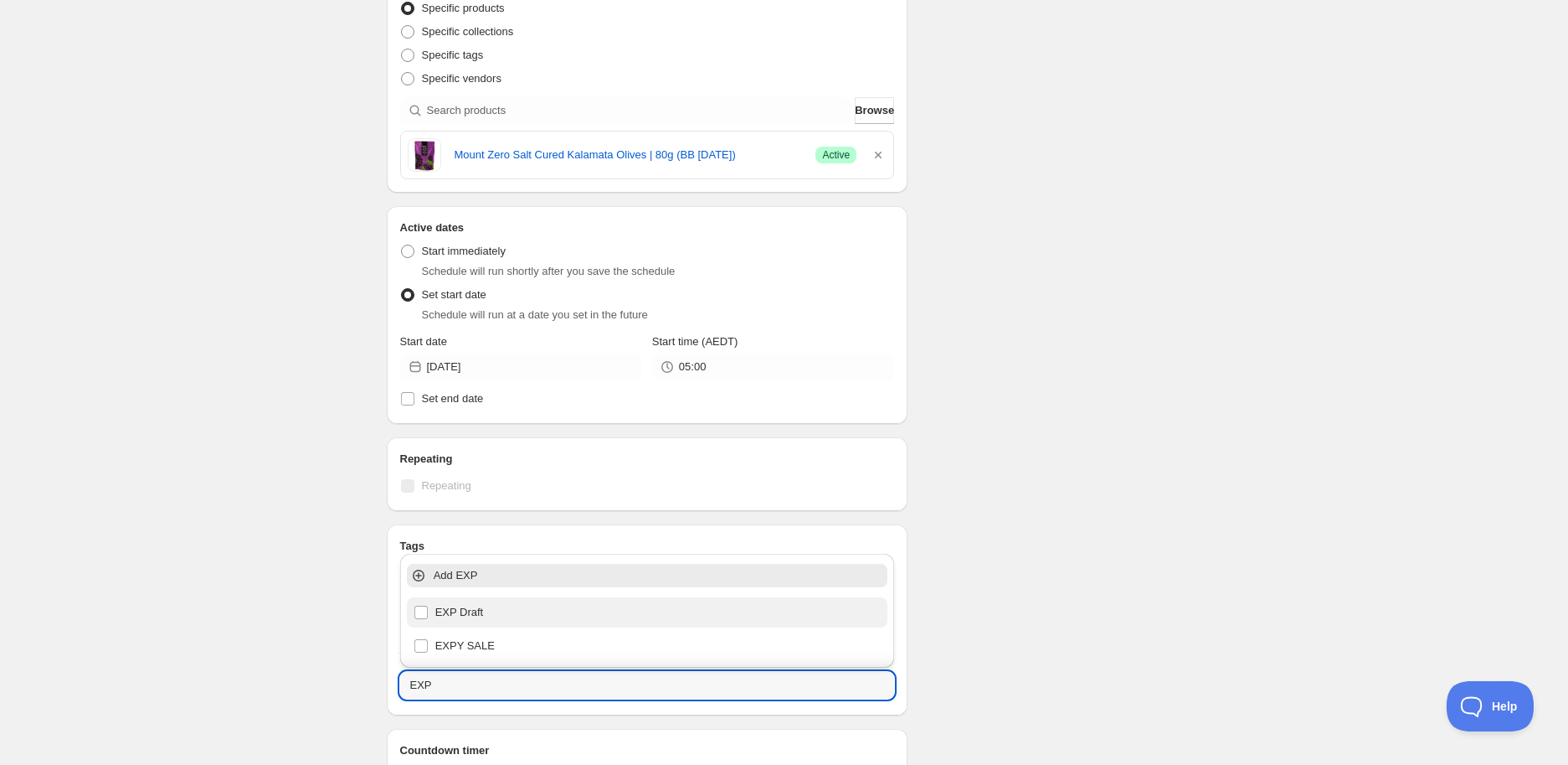
click at [497, 614] on div "EXP Draft" at bounding box center [648, 612] width 468 height 23
type input "EXP Draft"
checkbox input "true"
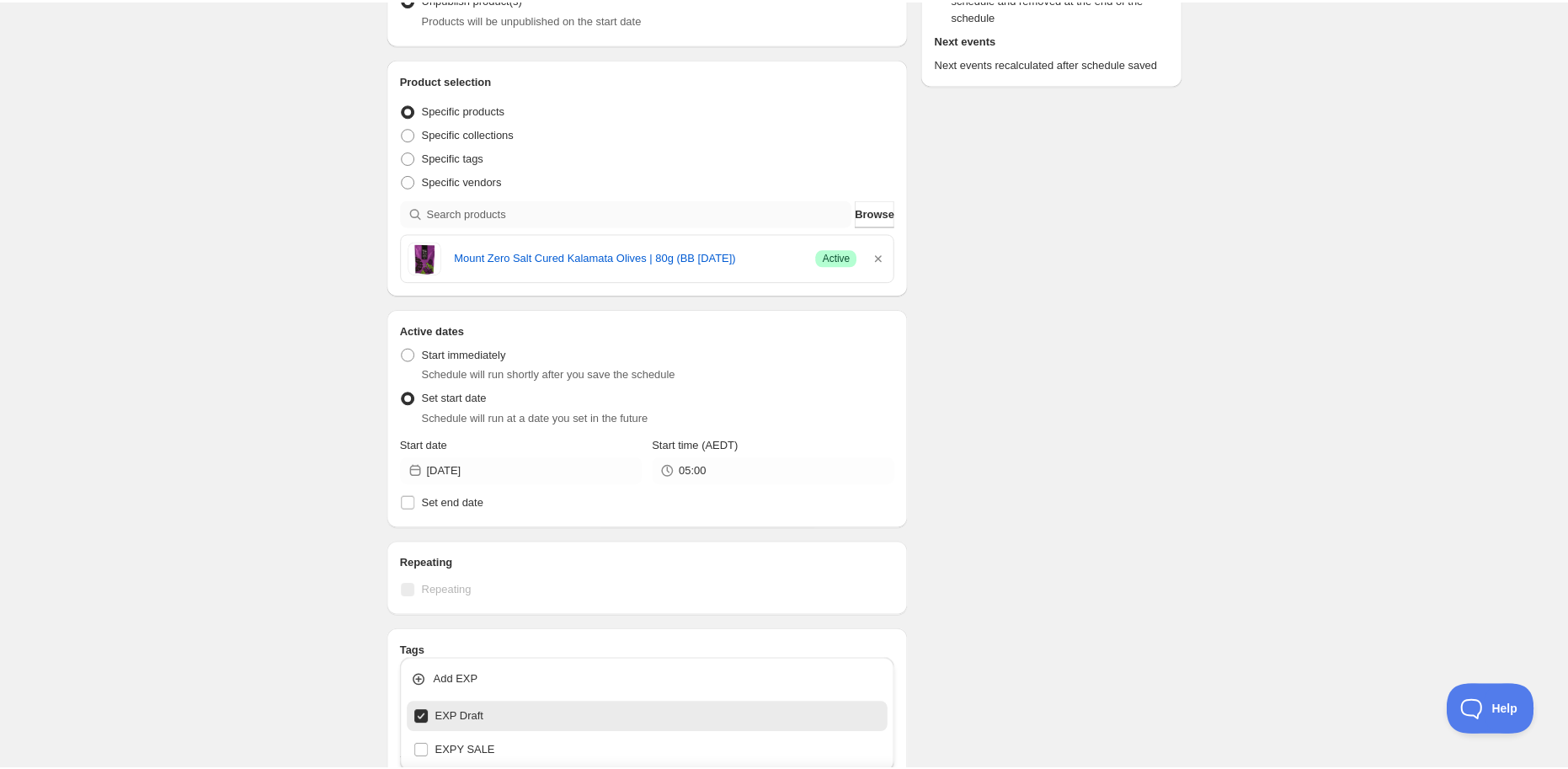
scroll to position [0, 0]
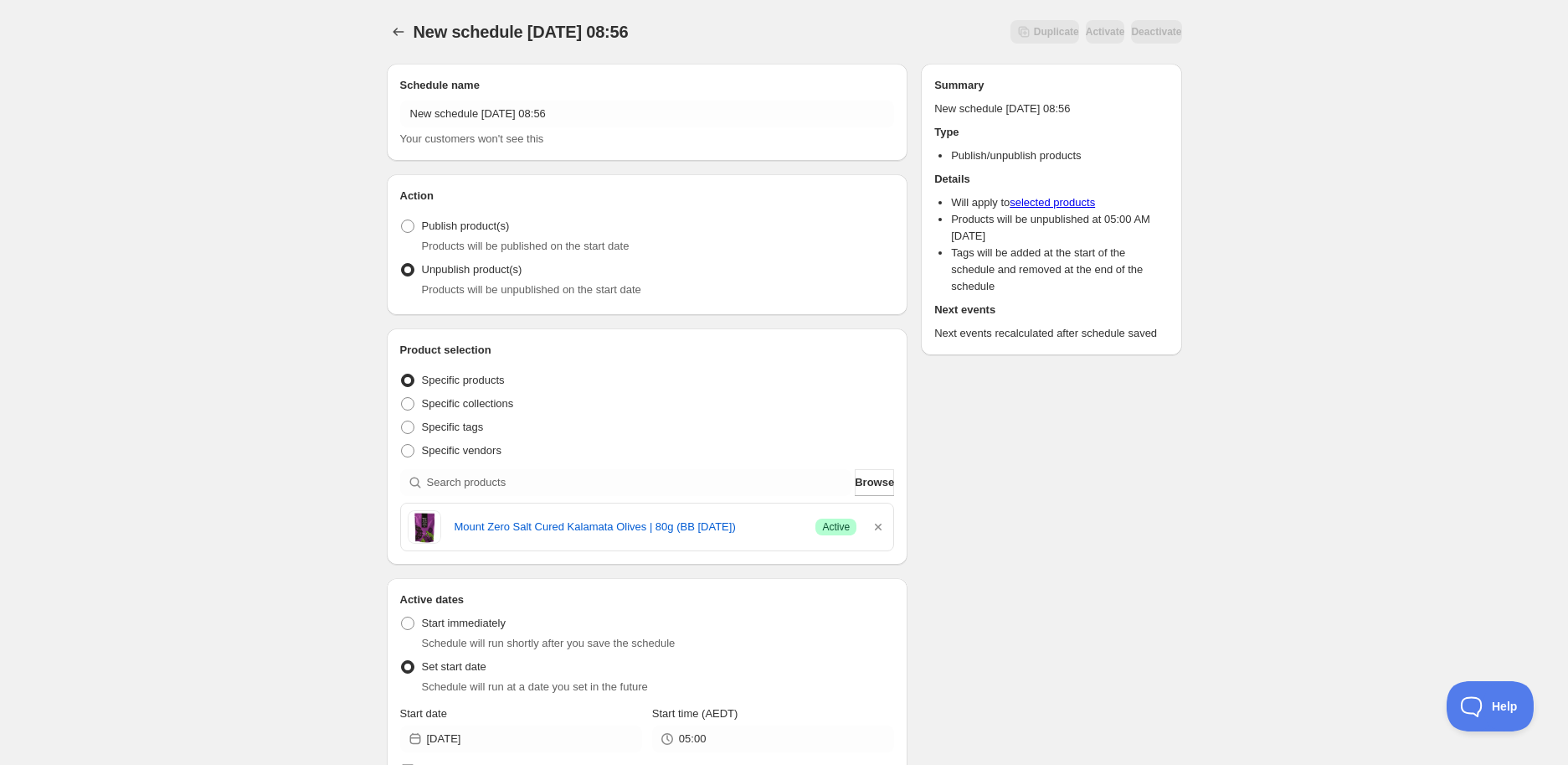
type input "EXP Draft"
drag, startPoint x: 453, startPoint y: 527, endPoint x: 821, endPoint y: 530, distance: 368.0
click at [821, 530] on div "Mount Zero Salt Cured Kalamata Olives | 80g (BB [DATE]) Success Active" at bounding box center [648, 527] width 480 height 34
copy div "Mount Zero Salt Cured Kalamata Olives | 80g (BB [DATE]) Success"
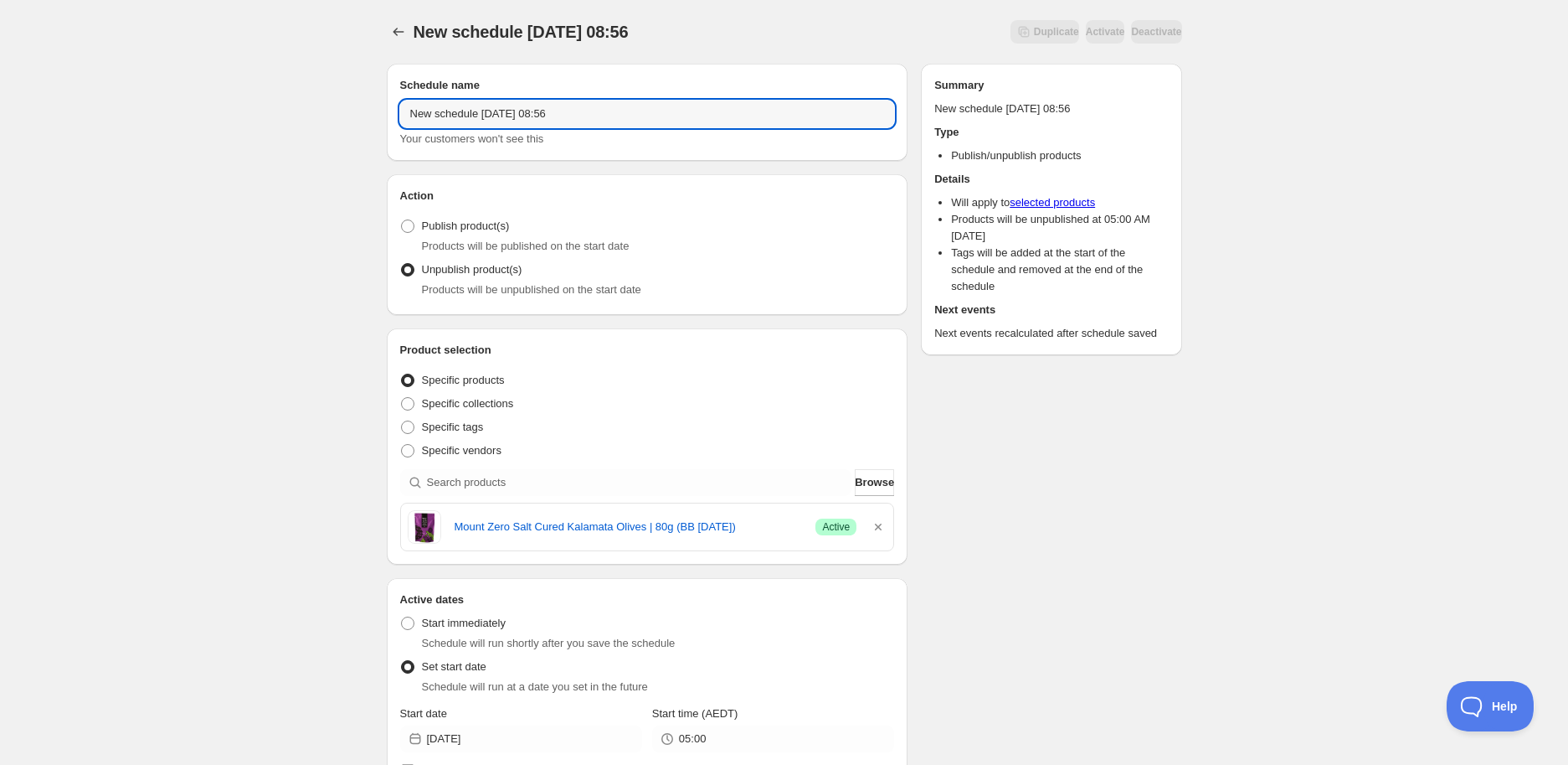
drag, startPoint x: 603, startPoint y: 114, endPoint x: 53, endPoint y: 112, distance: 550.0
click at [53, 112] on div "New schedule [DATE] 08:56. This page is ready New schedule [DATE] 08:56 Duplica…" at bounding box center [784, 760] width 1568 height 1520
paste input "Mount Zero Salt Cured Kalamata Olives | 80g (BB [DATE]) Success"
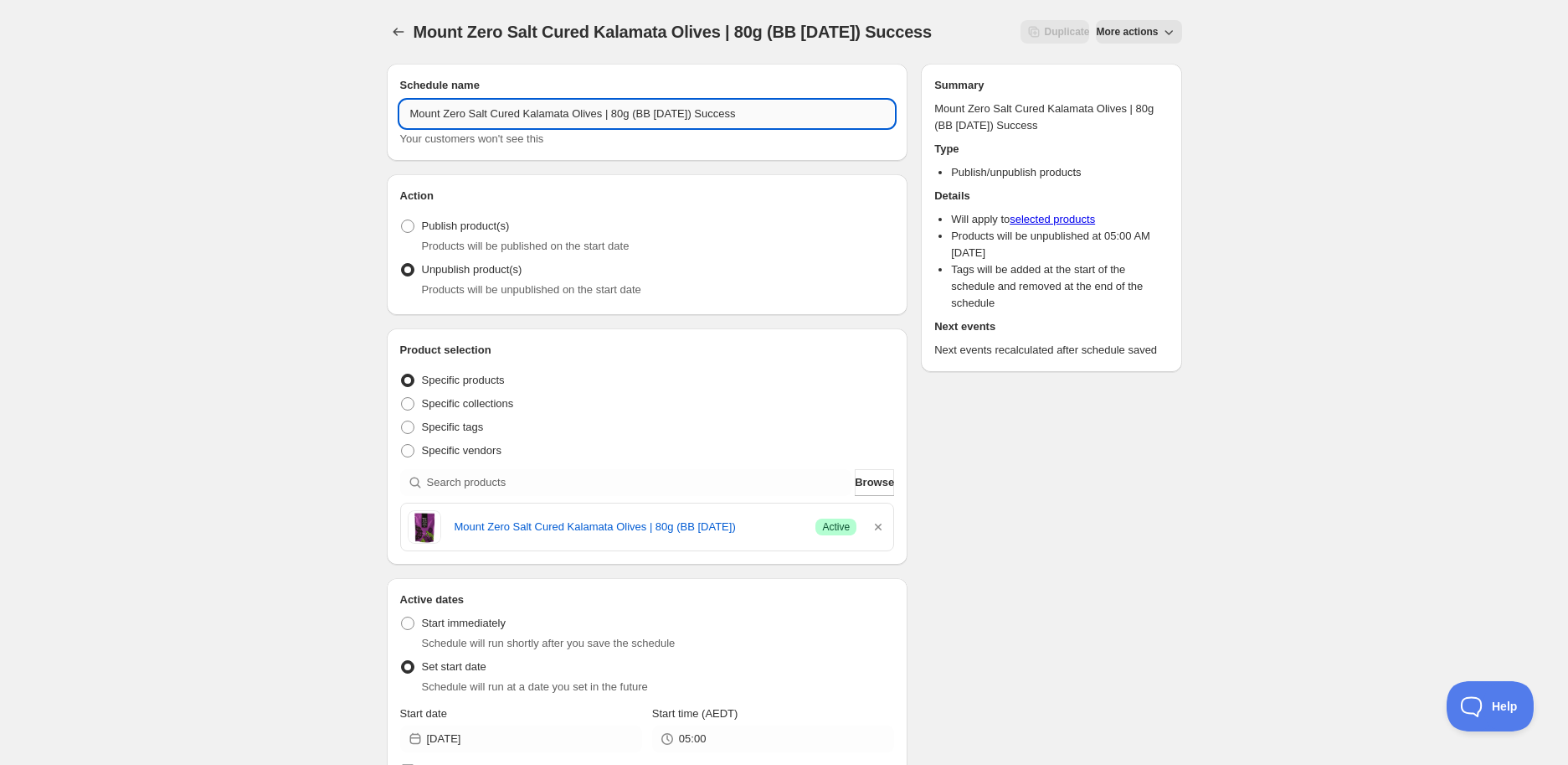
drag, startPoint x: 755, startPoint y: 113, endPoint x: 705, endPoint y: 114, distance: 50.0
click at [705, 114] on input "Mount Zero Salt Cured Kalamata Olives | 80g (BB [DATE]) Success" at bounding box center [648, 114] width 495 height 27
type input "Mount Zero Salt Cured Kalamata Olives | 80g (BB [DATE])"
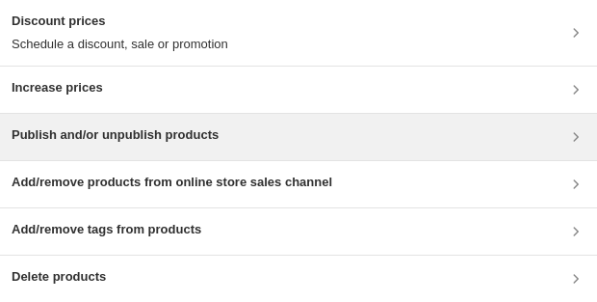
click at [184, 122] on div "Publish and/or unpublish products" at bounding box center [298, 137] width 597 height 46
click at [126, 146] on div "Publish and/or unpublish products" at bounding box center [115, 136] width 207 height 23
